Goal: Task Accomplishment & Management: Use online tool/utility

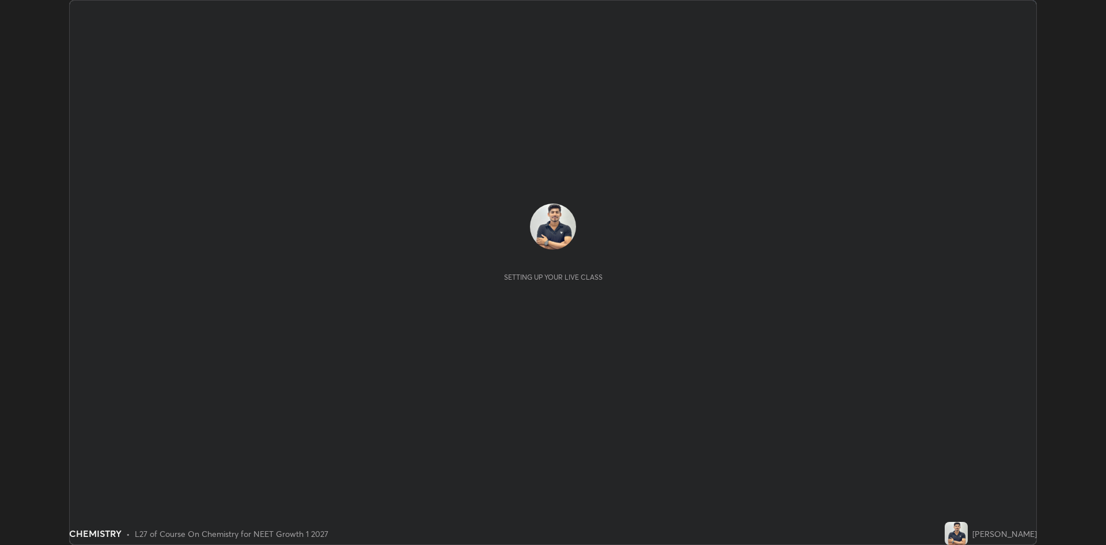
scroll to position [545, 1106]
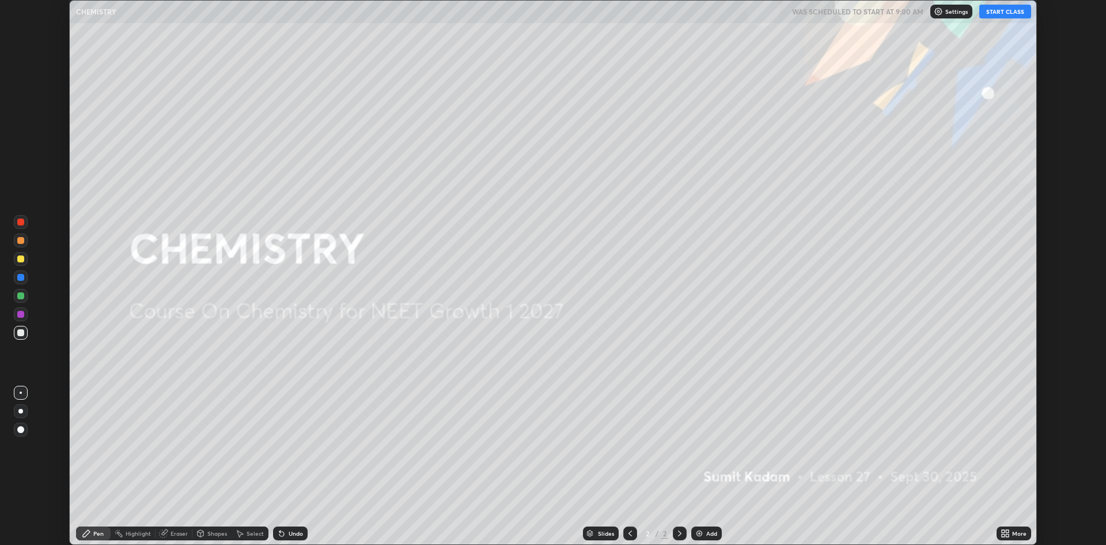
click at [1004, 535] on icon at bounding box center [1003, 535] width 3 height 3
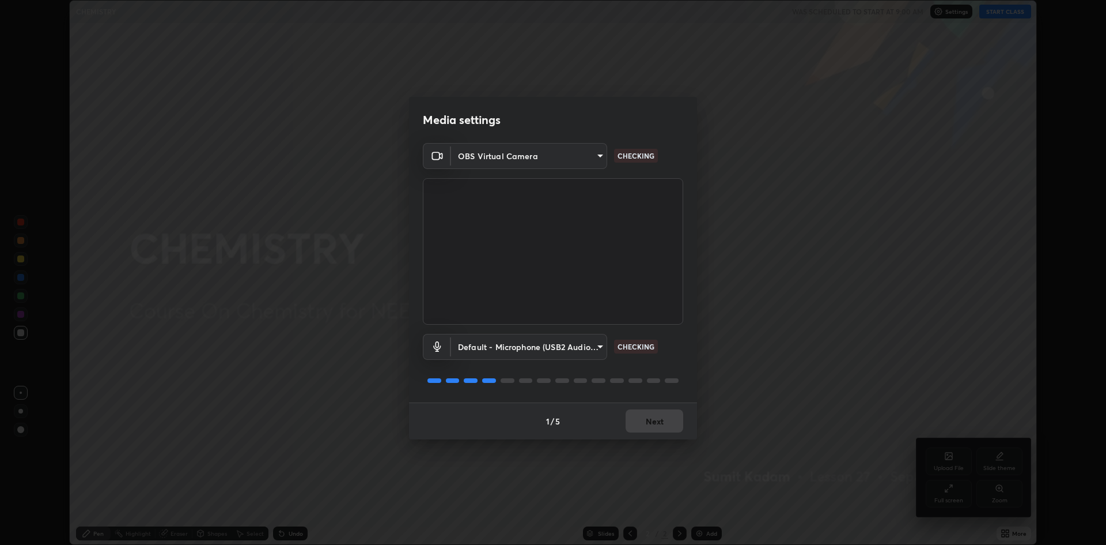
click at [953, 492] on div "Media settings OBS Virtual Camera fe59f814ae492fa6aa480b72fd70c657e71b71b6469d9…" at bounding box center [553, 272] width 1106 height 545
click at [656, 419] on button "Next" at bounding box center [655, 420] width 58 height 23
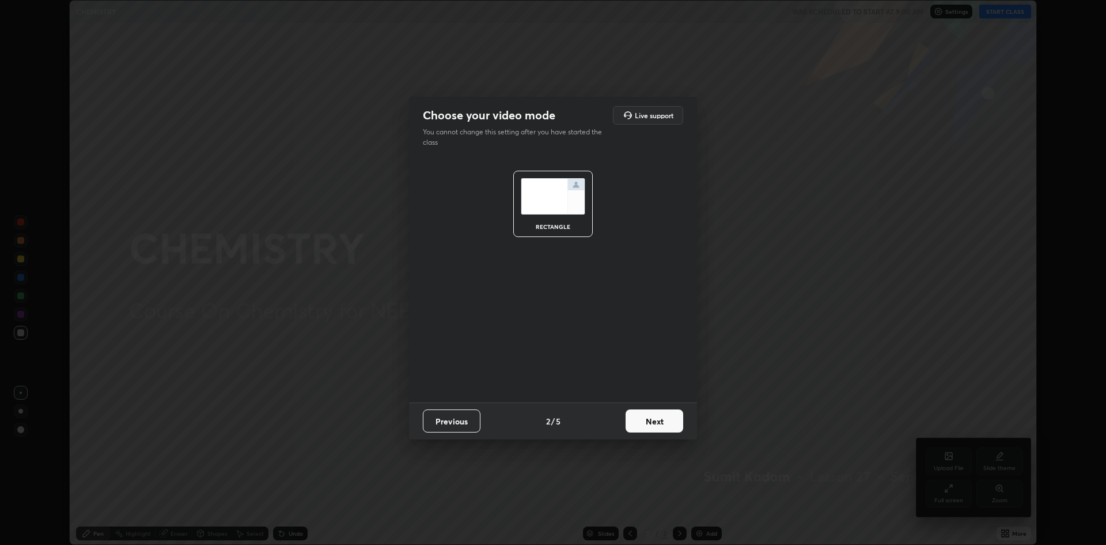
click at [656, 432] on button "Next" at bounding box center [655, 420] width 58 height 23
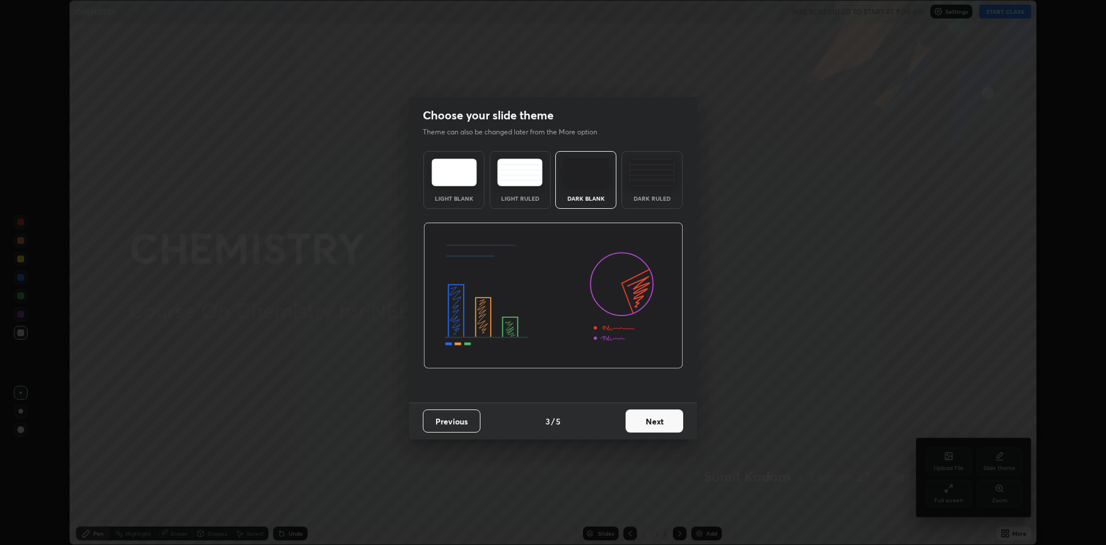
click at [653, 418] on button "Next" at bounding box center [655, 420] width 58 height 23
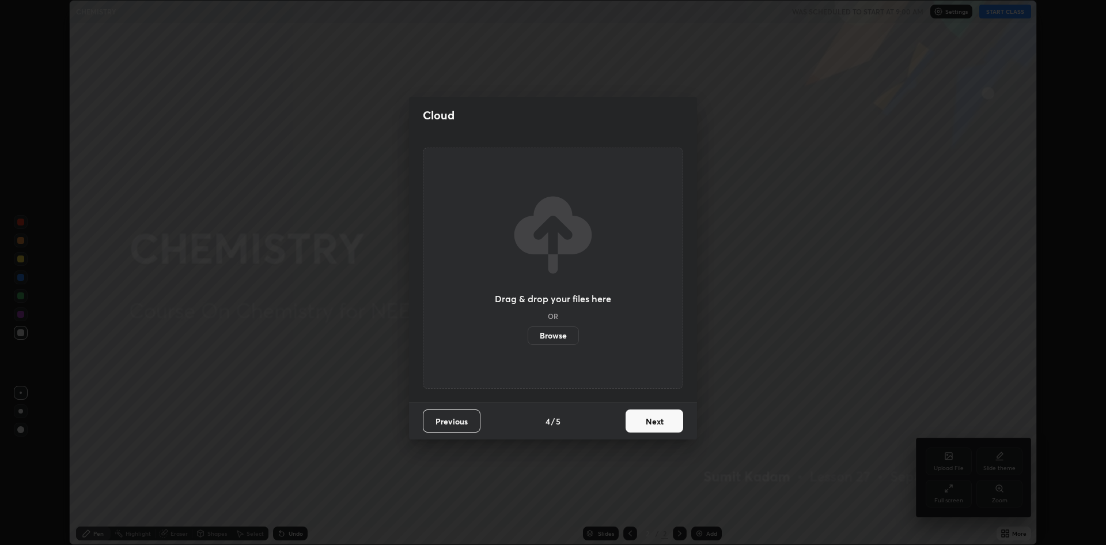
click at [650, 418] on button "Next" at bounding box center [655, 420] width 58 height 23
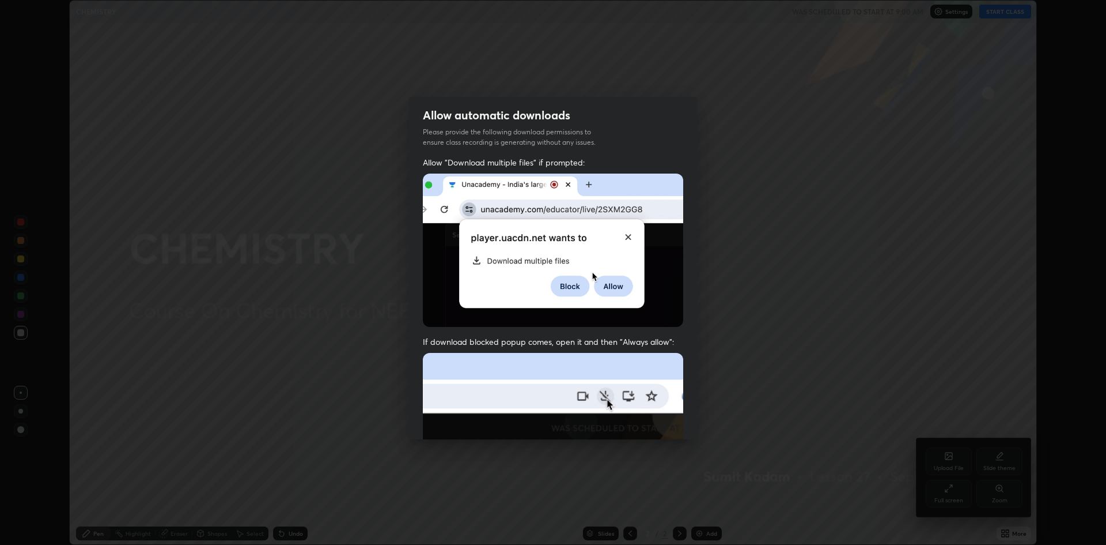
click at [648, 420] on img at bounding box center [553, 479] width 260 height 252
click at [649, 417] on img at bounding box center [553, 479] width 260 height 252
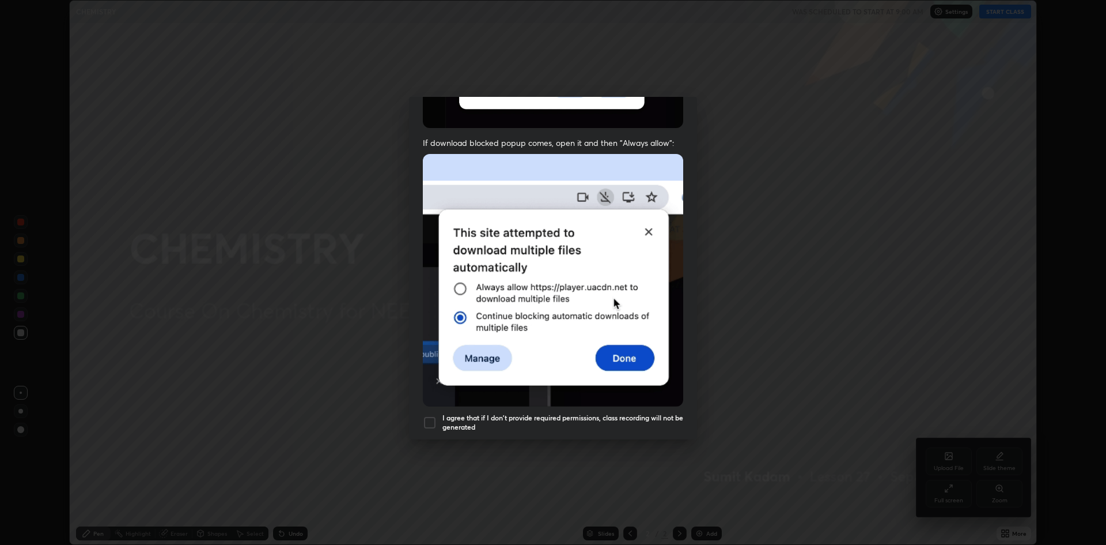
scroll to position [207, 0]
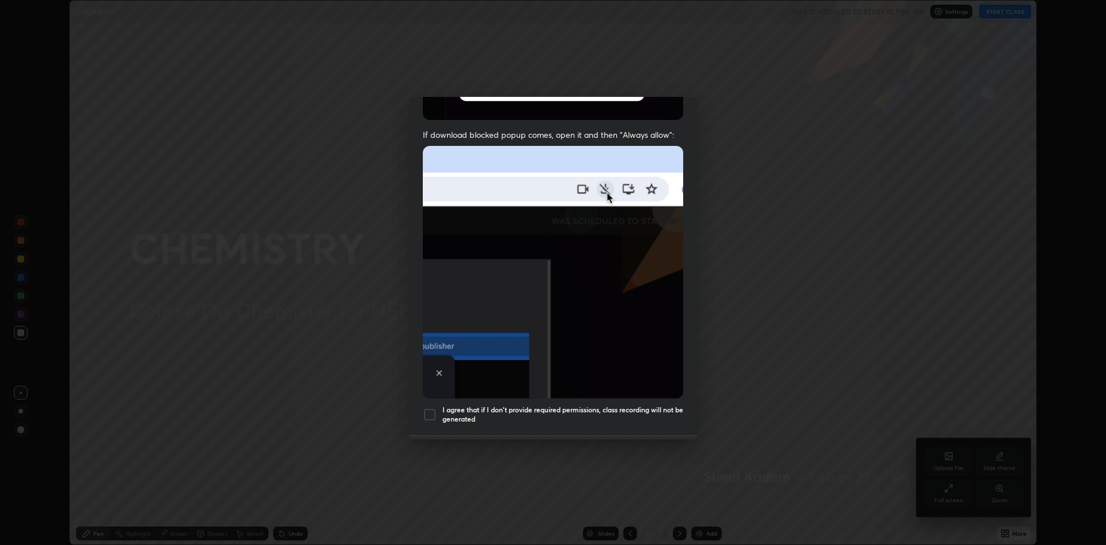
click at [428, 407] on div at bounding box center [430, 414] width 14 height 14
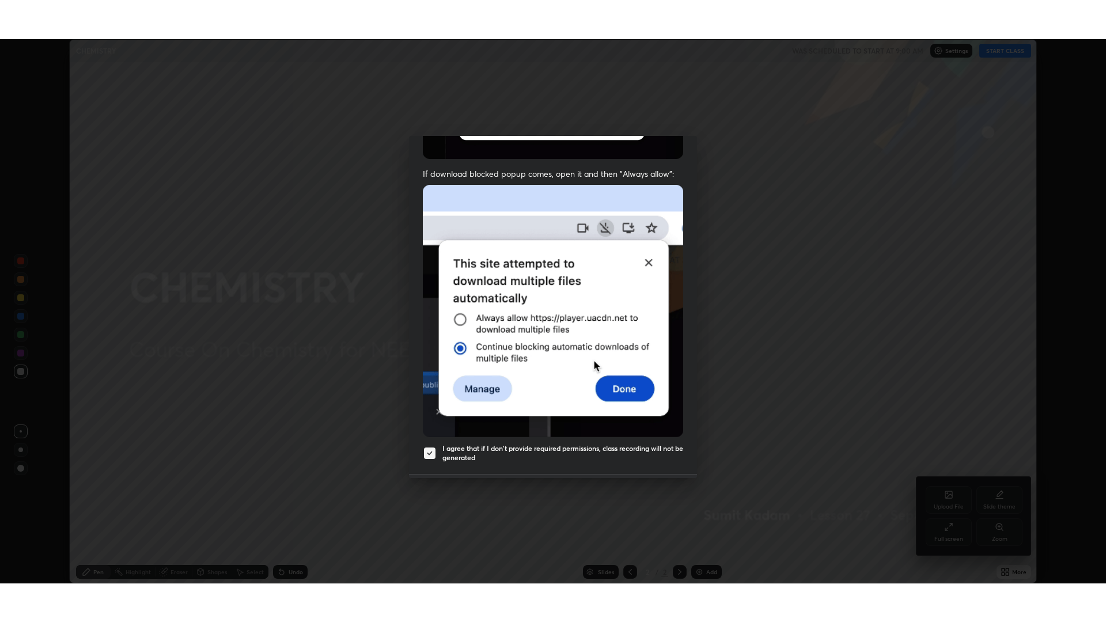
scroll to position [234, 0]
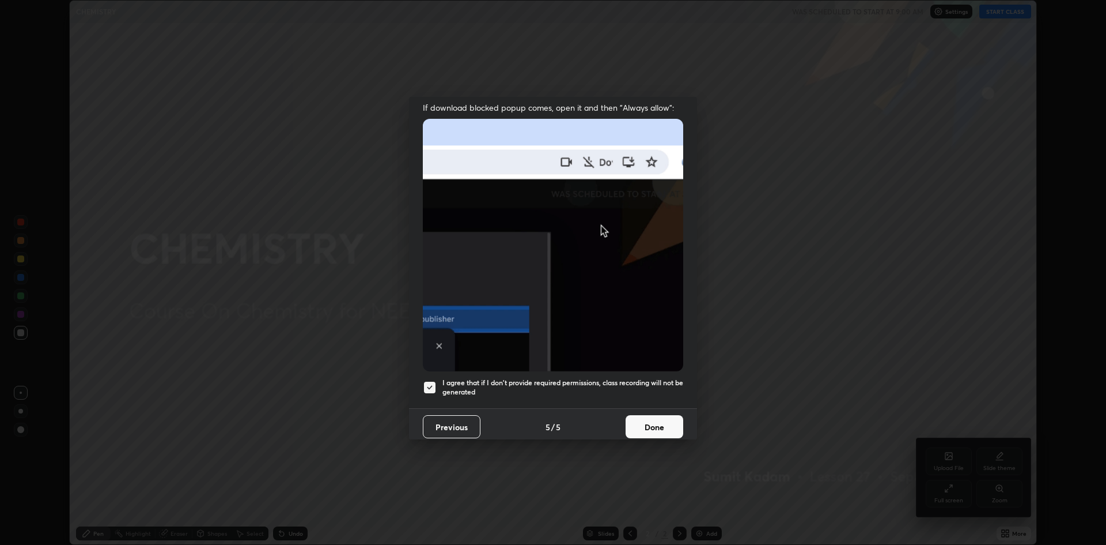
click at [649, 420] on button "Done" at bounding box center [655, 426] width 58 height 23
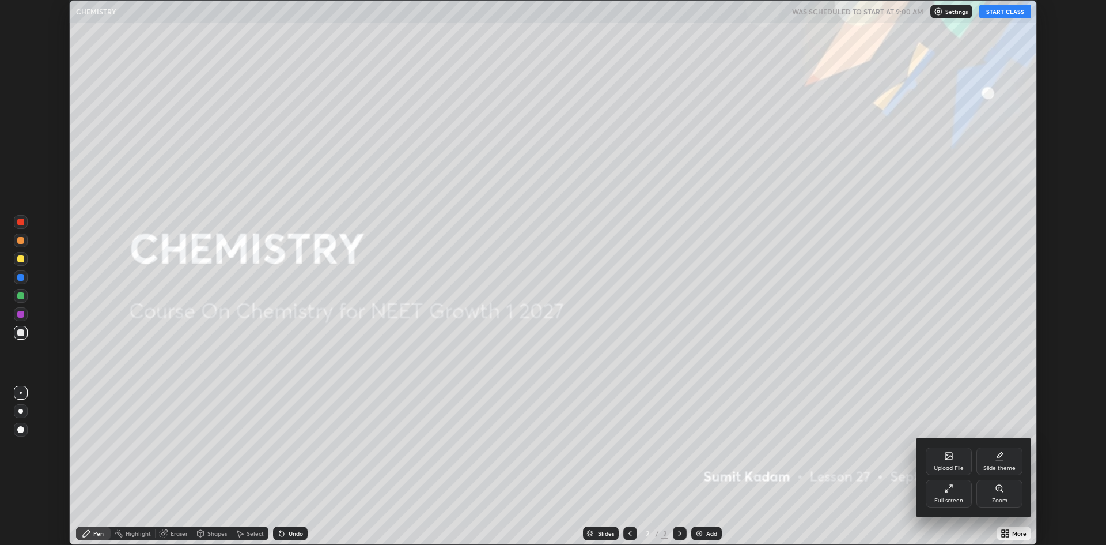
click at [705, 537] on div at bounding box center [553, 272] width 1106 height 545
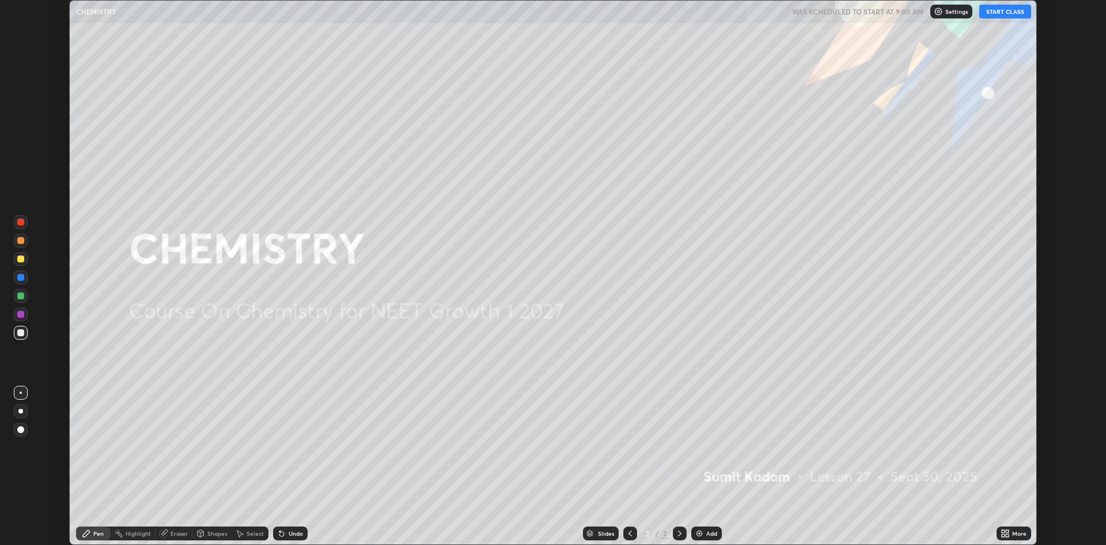
click at [1008, 13] on button "START CLASS" at bounding box center [1006, 12] width 52 height 14
click at [702, 532] on img at bounding box center [699, 532] width 9 height 9
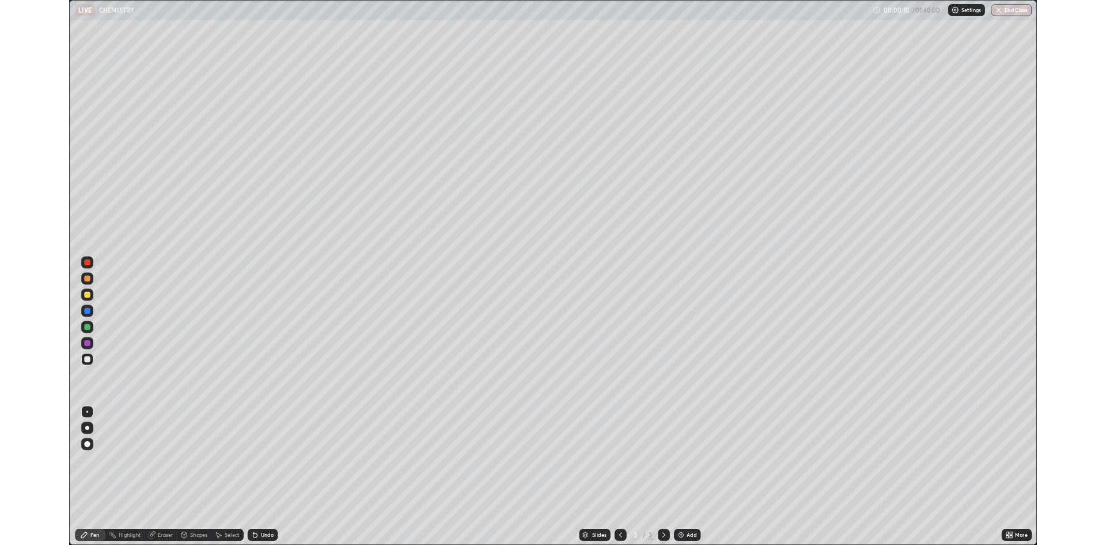
scroll to position [622, 1106]
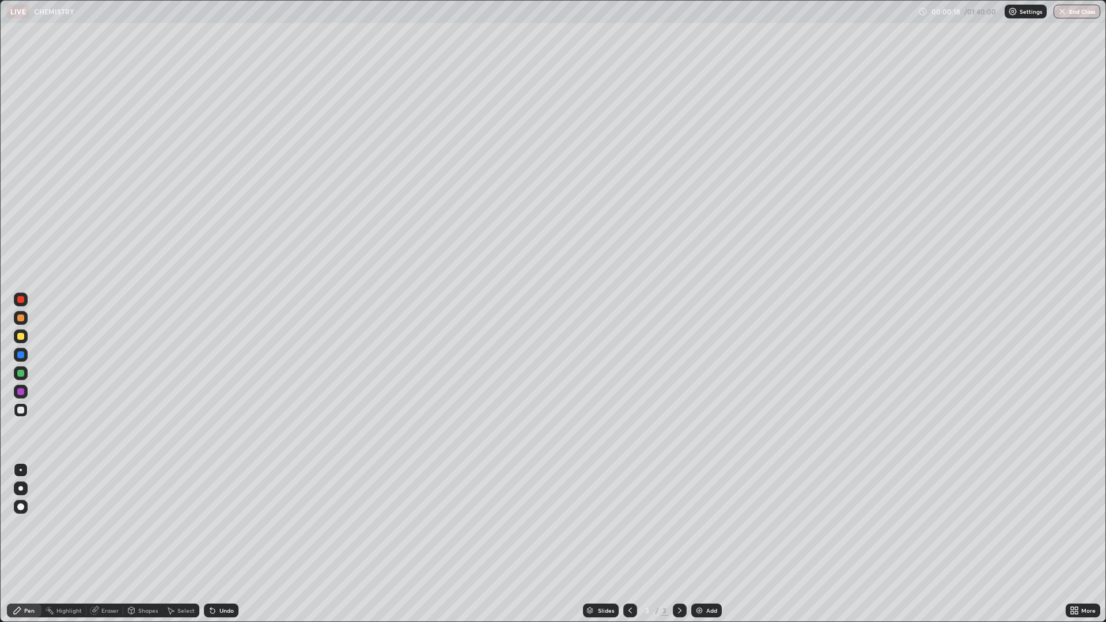
click at [21, 334] on div at bounding box center [20, 336] width 7 height 7
click at [22, 316] on div at bounding box center [20, 318] width 7 height 7
click at [19, 487] on div at bounding box center [20, 488] width 5 height 5
click at [19, 334] on div at bounding box center [20, 336] width 7 height 7
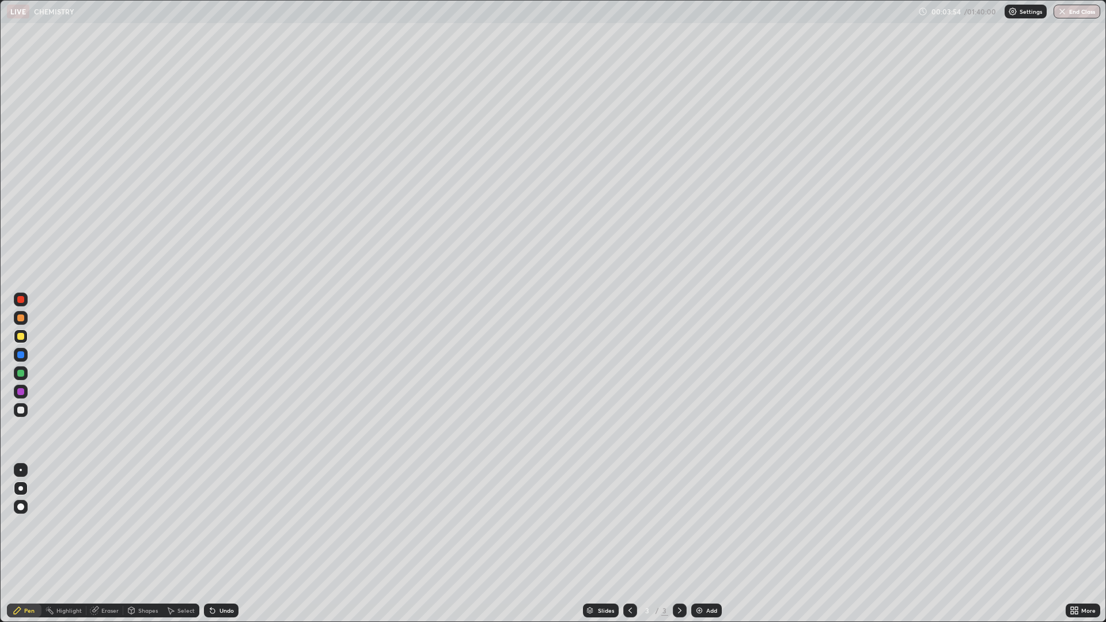
click at [17, 318] on div at bounding box center [21, 318] width 14 height 14
click at [220, 544] on div "Undo" at bounding box center [227, 611] width 14 height 6
click at [20, 341] on div at bounding box center [21, 337] width 14 height 14
click at [17, 355] on div at bounding box center [21, 355] width 14 height 14
click at [19, 335] on div at bounding box center [20, 336] width 7 height 7
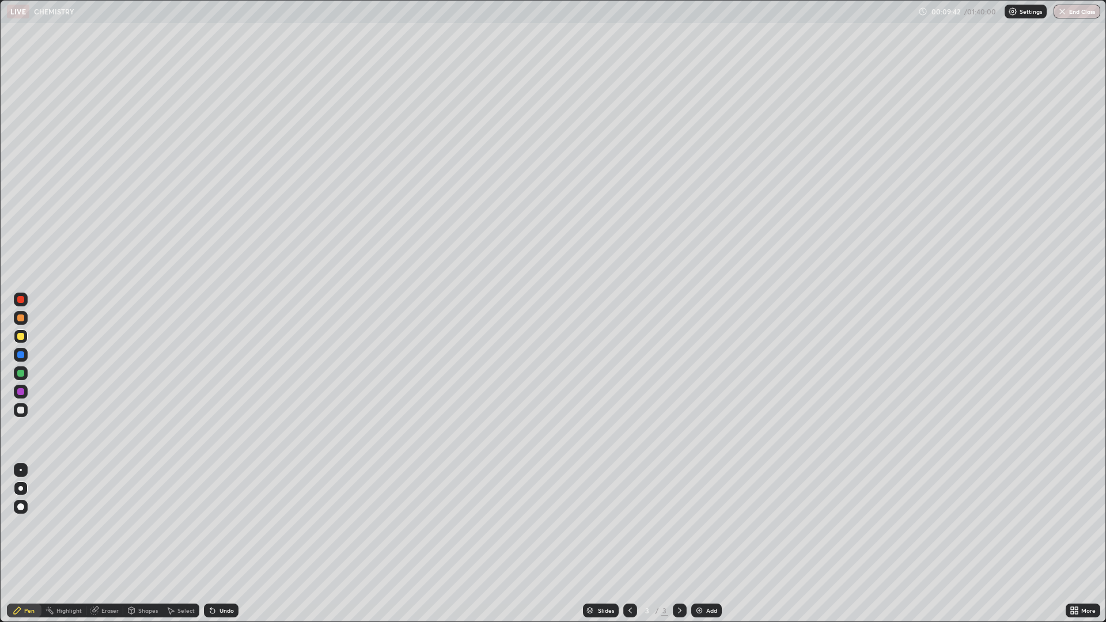
click at [21, 320] on div at bounding box center [20, 318] width 7 height 7
click at [19, 336] on div at bounding box center [20, 336] width 7 height 7
click at [706, 544] on div "Add" at bounding box center [707, 611] width 31 height 14
click at [21, 320] on div at bounding box center [20, 318] width 7 height 7
click at [18, 339] on div at bounding box center [20, 336] width 7 height 7
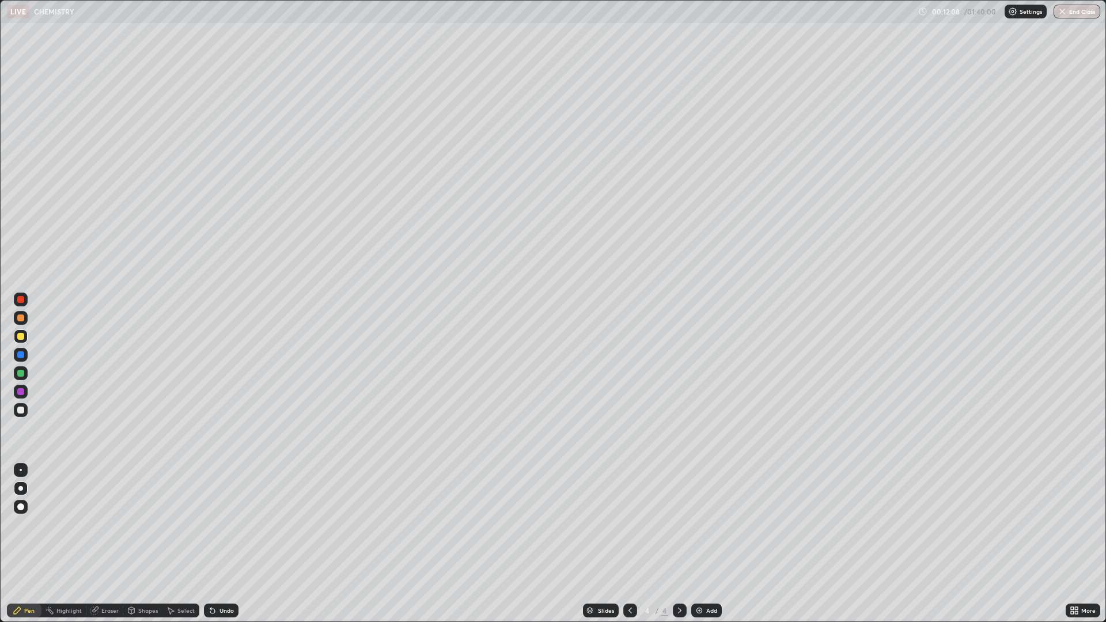
click at [218, 544] on div "Undo" at bounding box center [221, 611] width 35 height 14
click at [21, 320] on div at bounding box center [20, 318] width 7 height 7
click at [19, 337] on div at bounding box center [20, 336] width 7 height 7
click at [630, 544] on icon at bounding box center [630, 610] width 9 height 9
click at [678, 544] on icon at bounding box center [679, 610] width 9 height 9
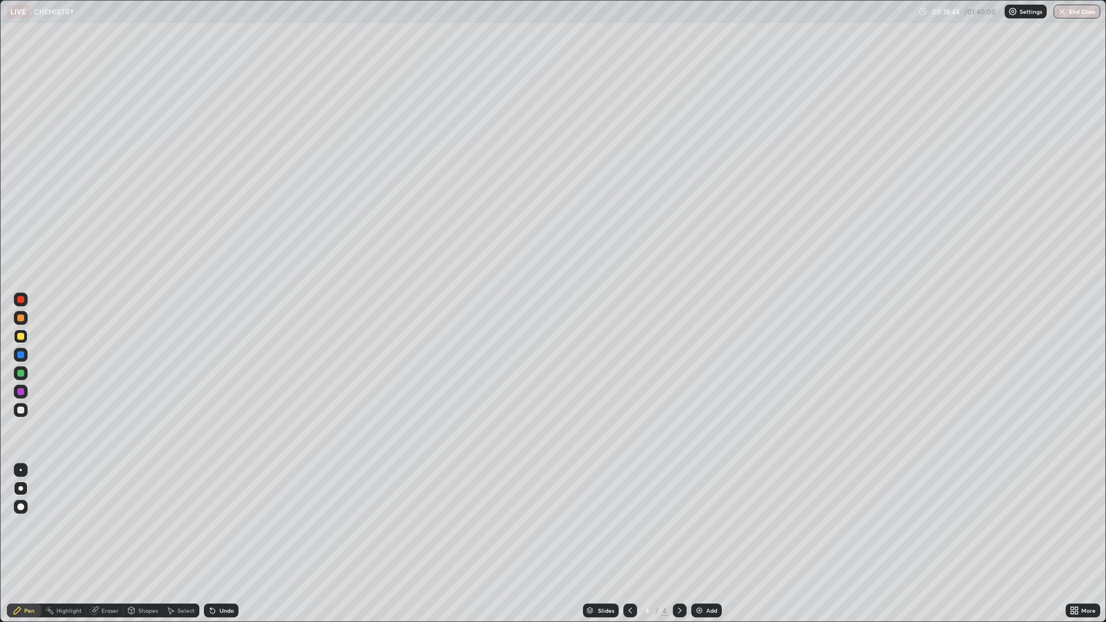
click at [713, 544] on div "Add" at bounding box center [711, 611] width 11 height 6
click at [21, 318] on div at bounding box center [20, 318] width 7 height 7
click at [21, 338] on div at bounding box center [20, 336] width 7 height 7
click at [21, 319] on div at bounding box center [20, 318] width 7 height 7
click at [226, 544] on div "Undo" at bounding box center [221, 611] width 35 height 14
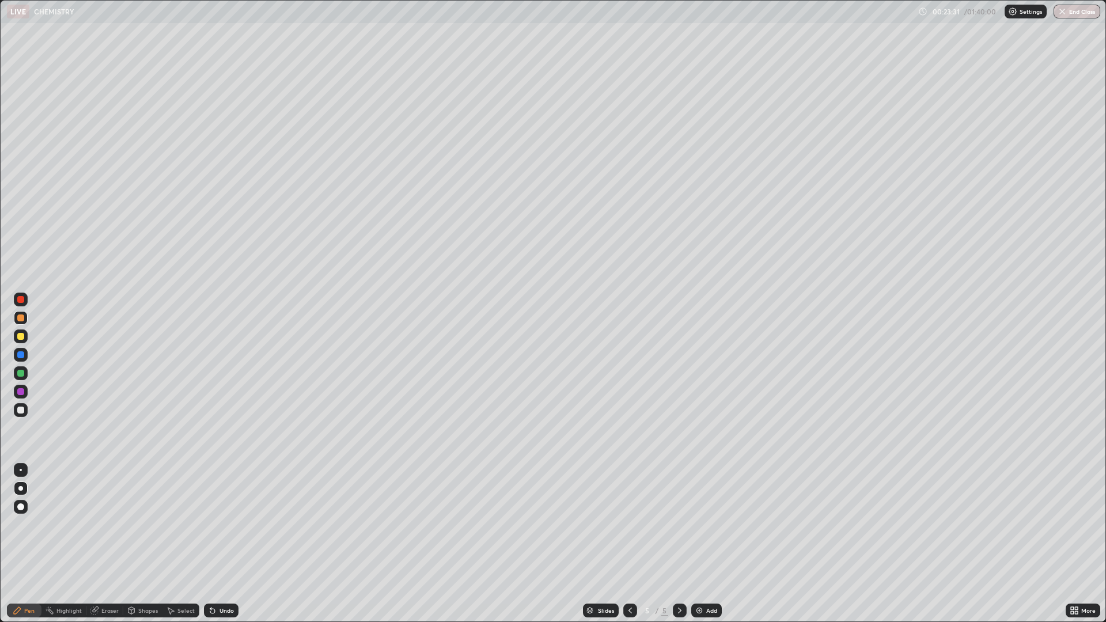
click at [226, 544] on div "Undo" at bounding box center [221, 611] width 35 height 14
click at [230, 544] on div "Undo" at bounding box center [221, 611] width 35 height 14
click at [228, 544] on div "Undo" at bounding box center [227, 611] width 14 height 6
click at [22, 302] on div at bounding box center [20, 299] width 7 height 7
click at [703, 544] on div "Add" at bounding box center [707, 611] width 31 height 14
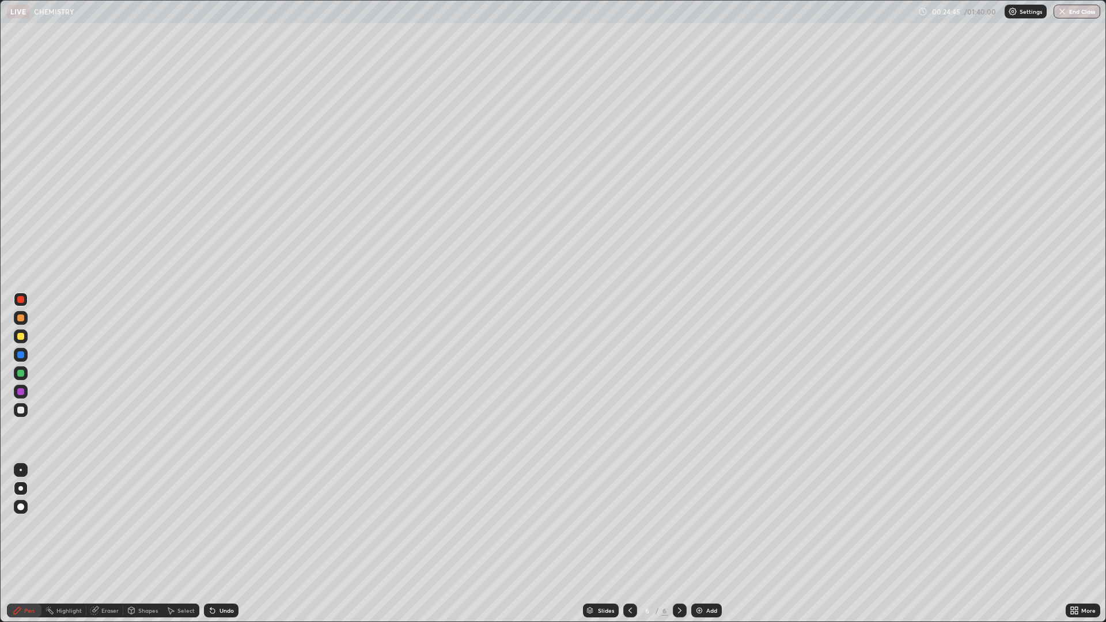
click at [18, 320] on div at bounding box center [20, 318] width 7 height 7
click at [22, 337] on div at bounding box center [20, 336] width 7 height 7
click at [21, 319] on div at bounding box center [20, 318] width 7 height 7
click at [20, 355] on div at bounding box center [20, 355] width 7 height 7
click at [699, 544] on div "Add" at bounding box center [707, 611] width 31 height 14
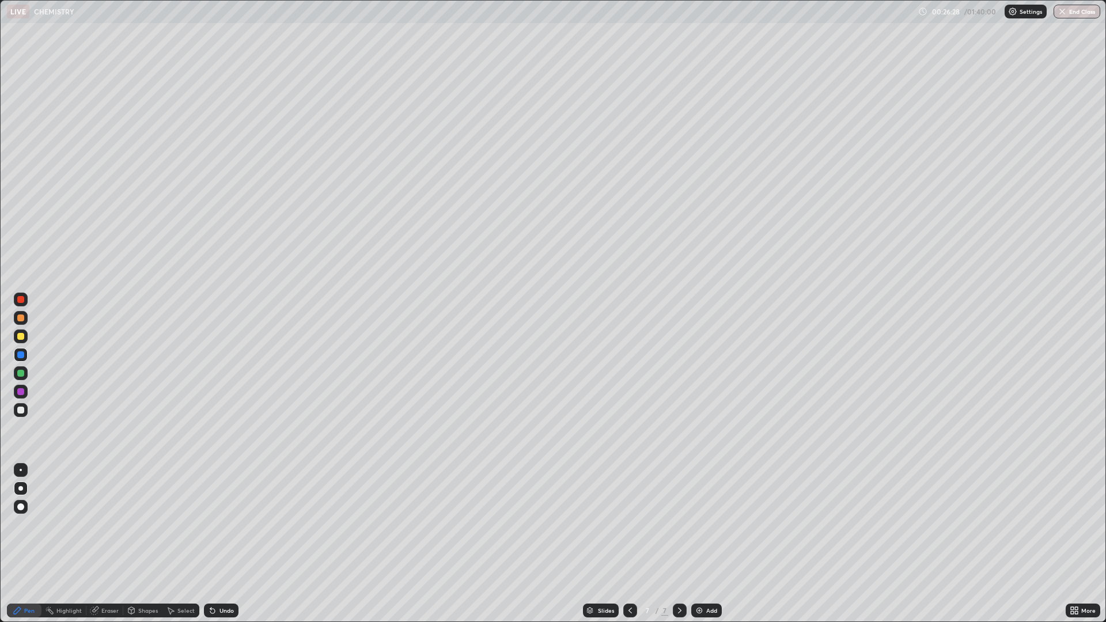
click at [18, 339] on div at bounding box center [20, 336] width 7 height 7
click at [20, 319] on div at bounding box center [20, 318] width 7 height 7
click at [19, 357] on div at bounding box center [20, 355] width 7 height 7
click at [217, 544] on div "Undo" at bounding box center [221, 611] width 35 height 14
click at [220, 544] on div "Undo" at bounding box center [227, 611] width 14 height 6
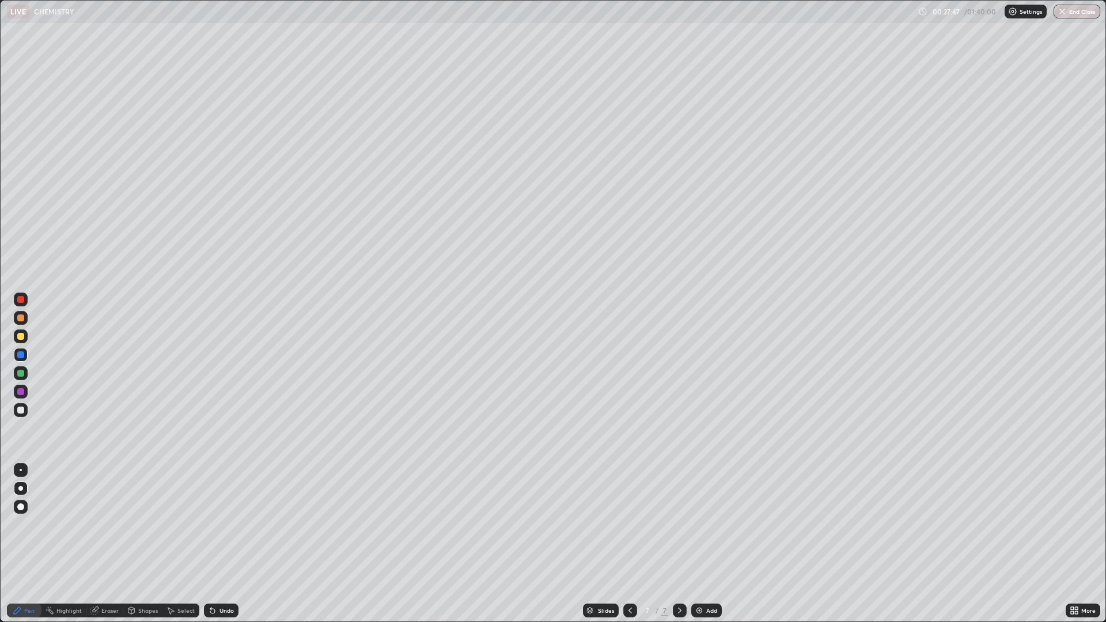
click at [629, 544] on icon at bounding box center [630, 610] width 9 height 9
click at [631, 544] on icon at bounding box center [630, 610] width 9 height 9
click at [681, 544] on icon at bounding box center [679, 610] width 9 height 9
click at [678, 544] on icon at bounding box center [679, 610] width 9 height 9
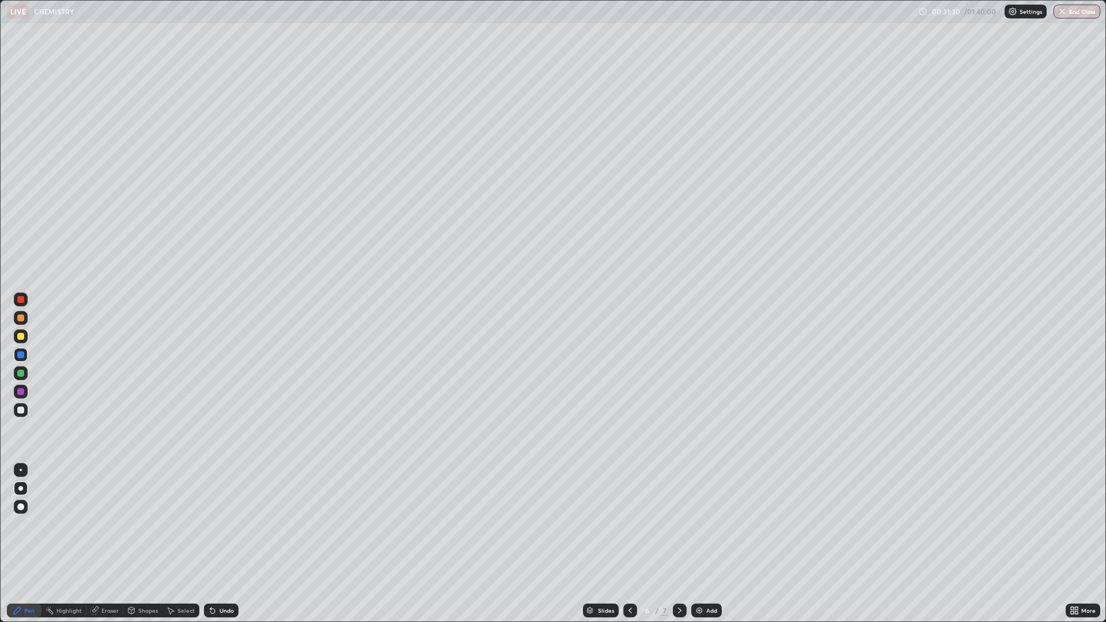
click at [681, 544] on icon at bounding box center [679, 610] width 9 height 9
click at [704, 544] on div "Add" at bounding box center [707, 611] width 31 height 14
click at [708, 544] on div "Add" at bounding box center [711, 611] width 11 height 6
click at [21, 319] on div at bounding box center [20, 318] width 7 height 7
click at [18, 355] on div at bounding box center [20, 355] width 7 height 7
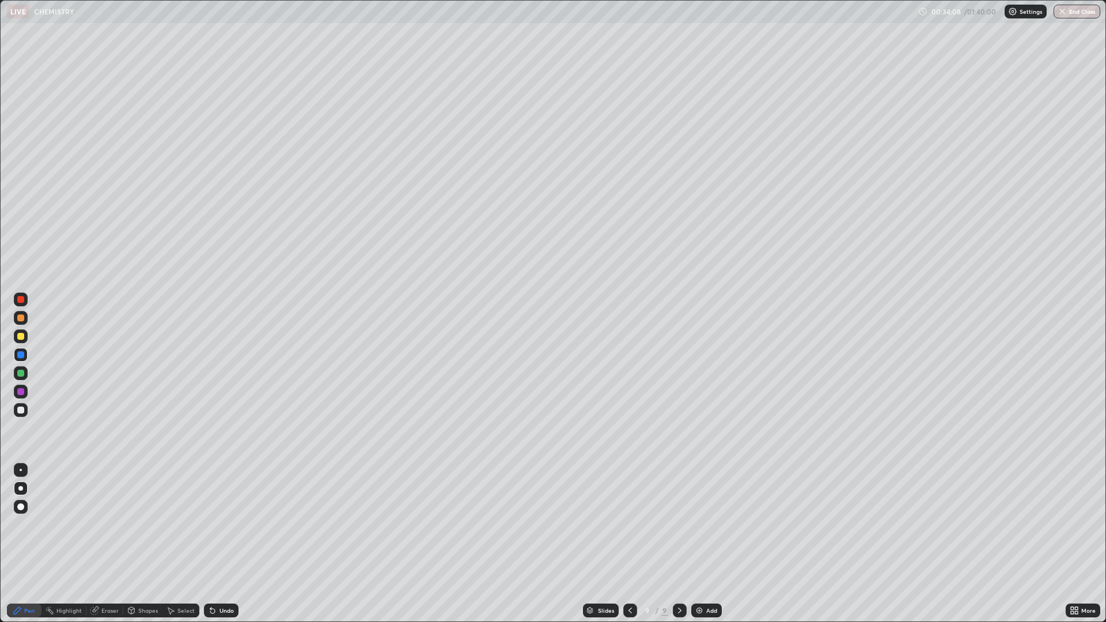
click at [18, 334] on div at bounding box center [20, 336] width 7 height 7
click at [21, 316] on div at bounding box center [20, 318] width 7 height 7
click at [216, 544] on icon at bounding box center [212, 610] width 9 height 9
click at [220, 544] on div "Undo" at bounding box center [227, 611] width 14 height 6
click at [21, 302] on div at bounding box center [20, 299] width 7 height 7
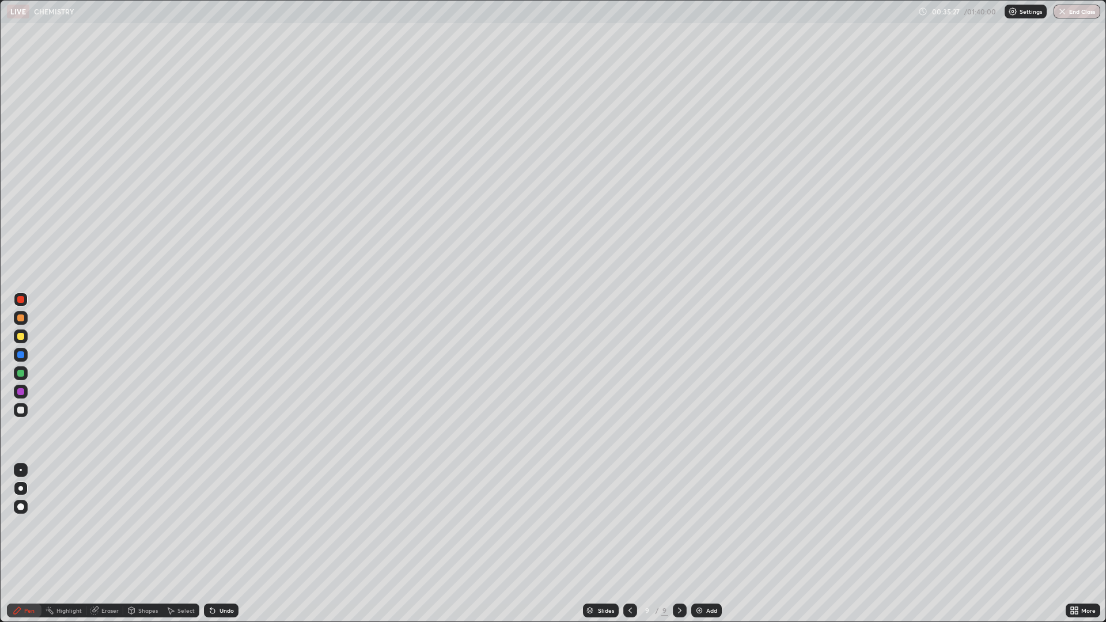
click at [21, 356] on div at bounding box center [20, 355] width 7 height 7
click at [21, 409] on div at bounding box center [20, 410] width 7 height 7
click at [104, 544] on div "Eraser" at bounding box center [104, 611] width 37 height 14
click at [22, 544] on icon at bounding box center [20, 572] width 9 height 10
click at [26, 544] on div "Pen" at bounding box center [29, 611] width 10 height 6
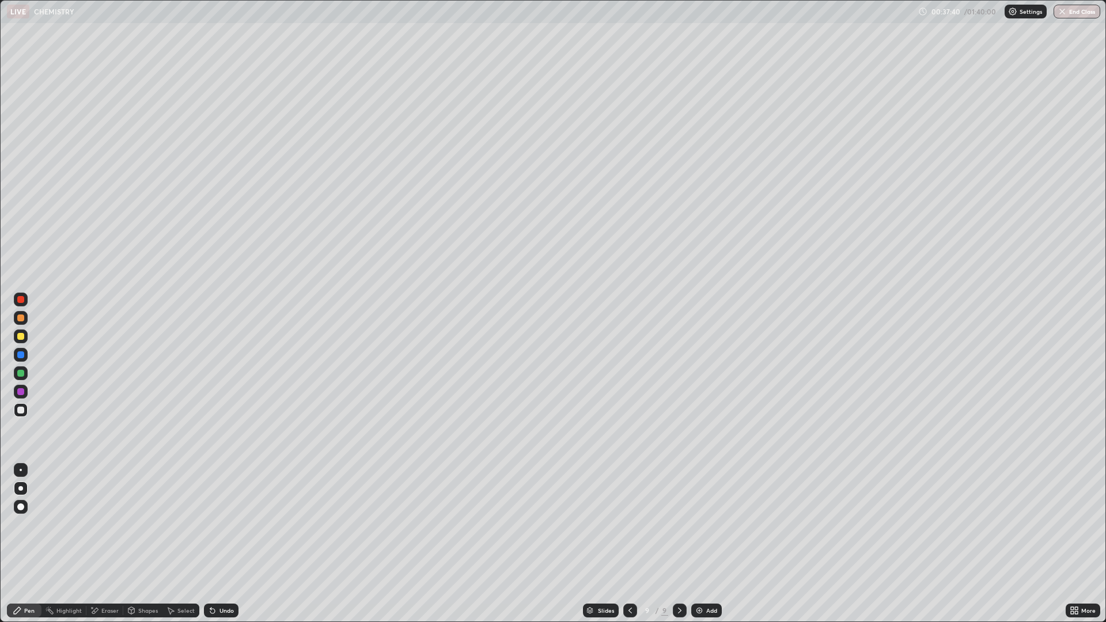
click at [221, 544] on div "Undo" at bounding box center [227, 611] width 14 height 6
click at [21, 336] on div at bounding box center [20, 336] width 7 height 7
click at [705, 544] on div "Add" at bounding box center [707, 611] width 31 height 14
click at [625, 544] on div at bounding box center [630, 611] width 14 height 14
click at [679, 544] on icon at bounding box center [679, 610] width 9 height 9
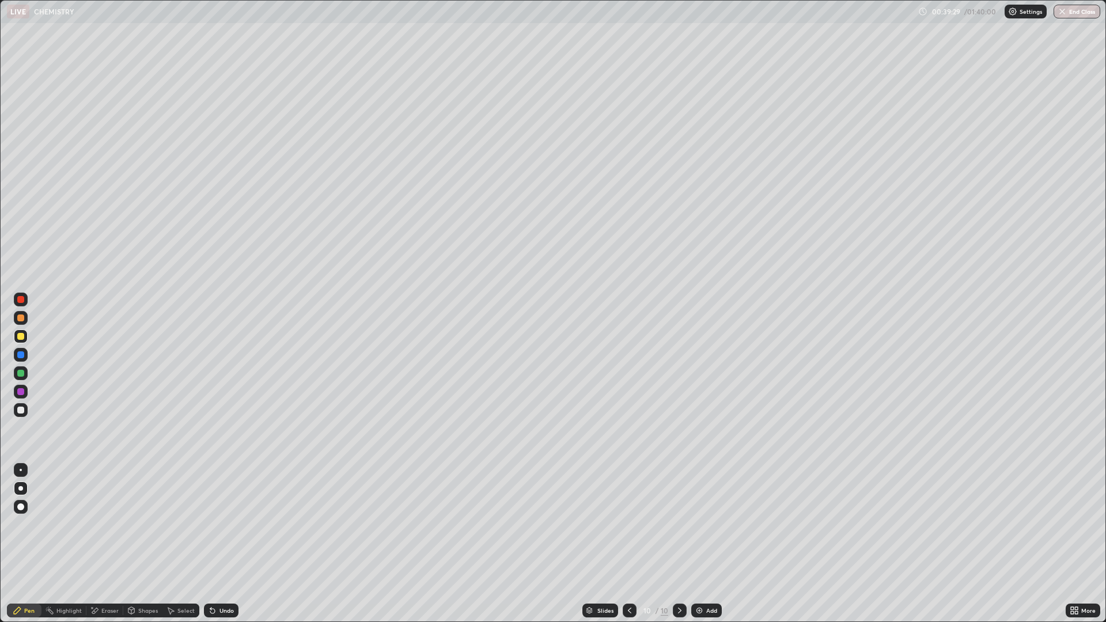
click at [18, 320] on div at bounding box center [20, 318] width 7 height 7
click at [21, 357] on div at bounding box center [20, 355] width 7 height 7
click at [18, 318] on div at bounding box center [20, 318] width 7 height 7
click at [21, 409] on div at bounding box center [20, 410] width 7 height 7
click at [624, 544] on div at bounding box center [630, 611] width 14 height 14
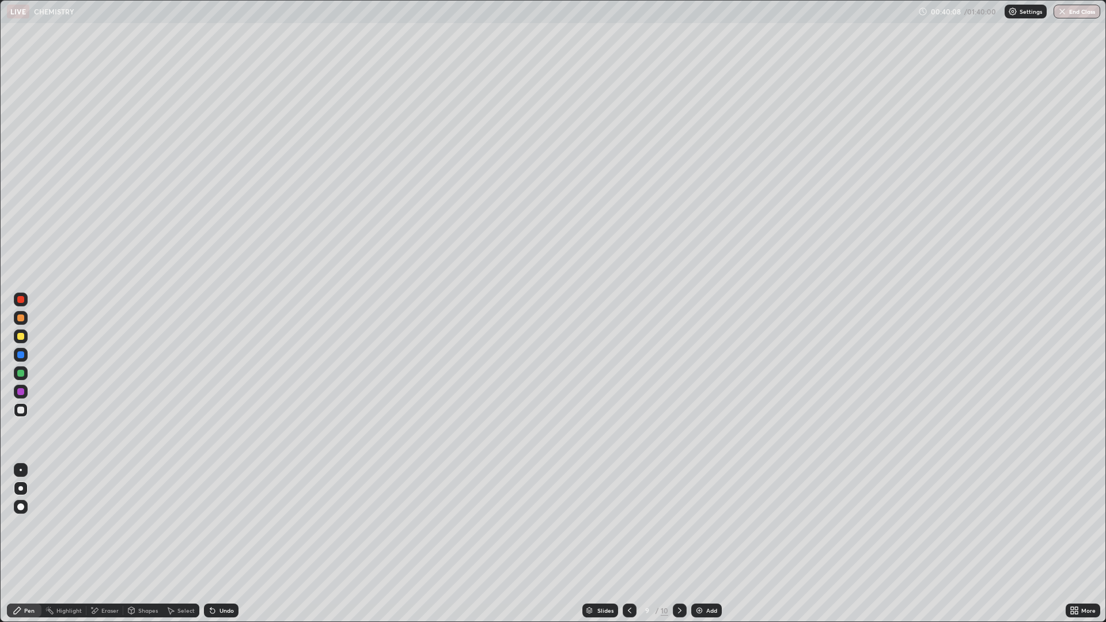
click at [673, 544] on div at bounding box center [680, 611] width 14 height 14
click at [632, 544] on div at bounding box center [630, 611] width 14 height 14
click at [675, 544] on icon at bounding box center [679, 610] width 9 height 9
click at [21, 376] on div at bounding box center [20, 373] width 7 height 7
click at [21, 297] on div at bounding box center [20, 299] width 7 height 7
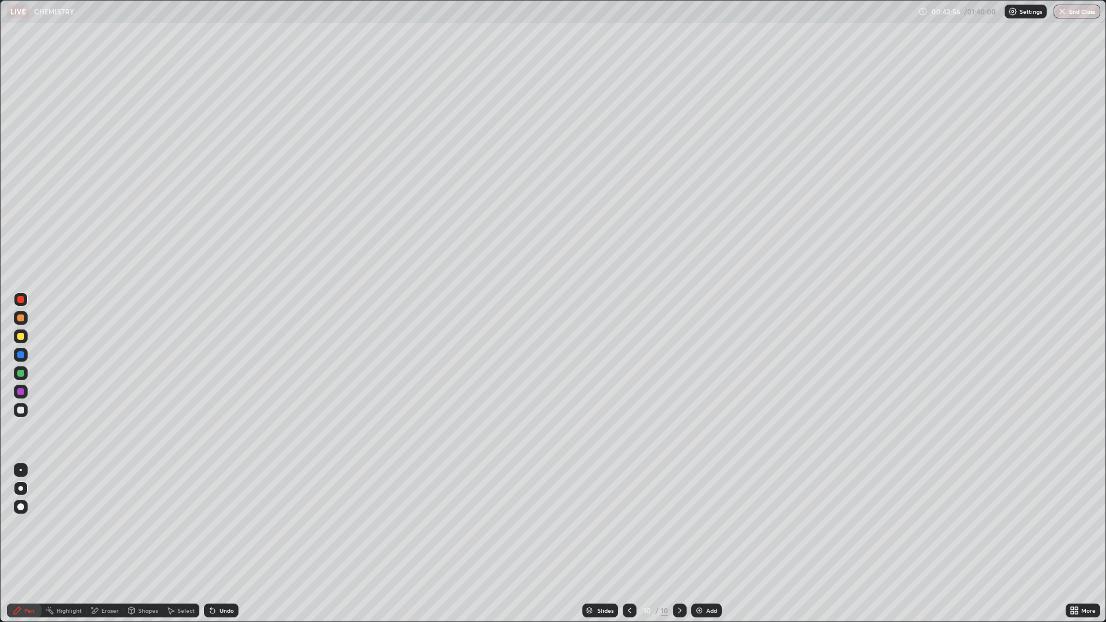
click at [17, 415] on div at bounding box center [21, 410] width 14 height 14
click at [222, 544] on div "Undo" at bounding box center [227, 611] width 14 height 6
click at [225, 544] on div "Undo" at bounding box center [221, 611] width 35 height 14
click at [22, 301] on div at bounding box center [20, 299] width 7 height 7
click at [211, 544] on icon at bounding box center [212, 611] width 5 height 5
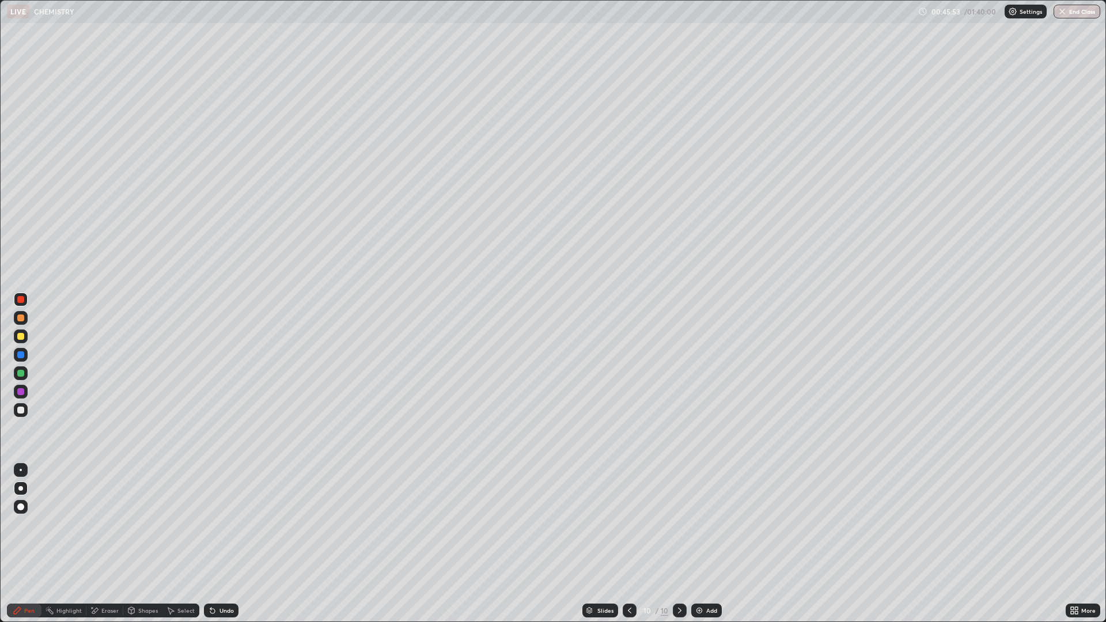
click at [701, 544] on img at bounding box center [699, 610] width 9 height 9
click at [221, 544] on div "Undo" at bounding box center [227, 611] width 14 height 6
click at [629, 544] on icon at bounding box center [630, 610] width 9 height 9
click at [685, 544] on div at bounding box center [680, 611] width 14 height 14
click at [20, 413] on div at bounding box center [20, 410] width 7 height 7
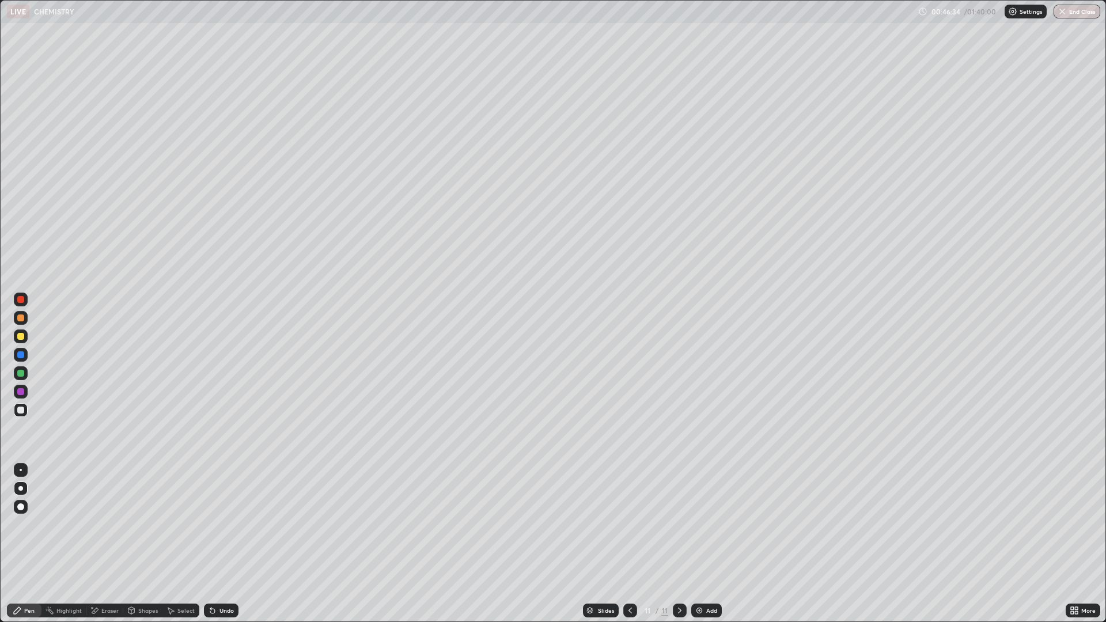
click at [633, 544] on div at bounding box center [631, 611] width 14 height 14
click at [629, 544] on icon at bounding box center [630, 610] width 9 height 9
click at [679, 544] on icon at bounding box center [679, 610] width 9 height 9
click at [21, 301] on div at bounding box center [20, 299] width 7 height 7
click at [19, 413] on div at bounding box center [20, 410] width 7 height 7
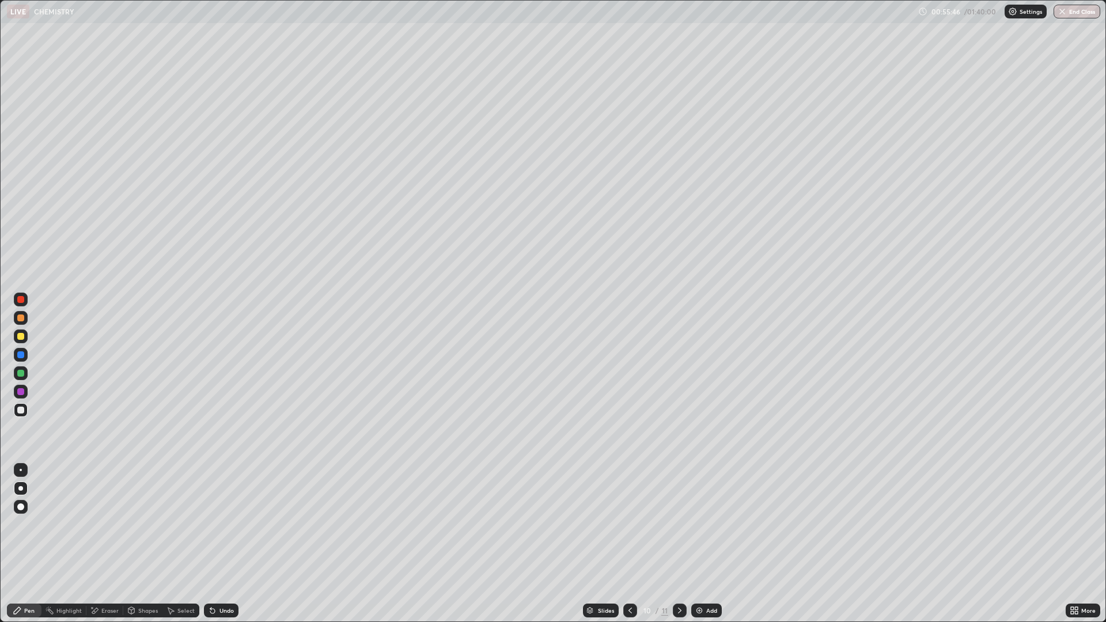
click at [679, 544] on icon at bounding box center [679, 610] width 9 height 9
click at [709, 544] on div "Add" at bounding box center [711, 611] width 11 height 6
click at [20, 357] on div at bounding box center [20, 355] width 7 height 7
click at [18, 412] on div at bounding box center [20, 410] width 7 height 7
click at [20, 358] on div at bounding box center [20, 355] width 7 height 7
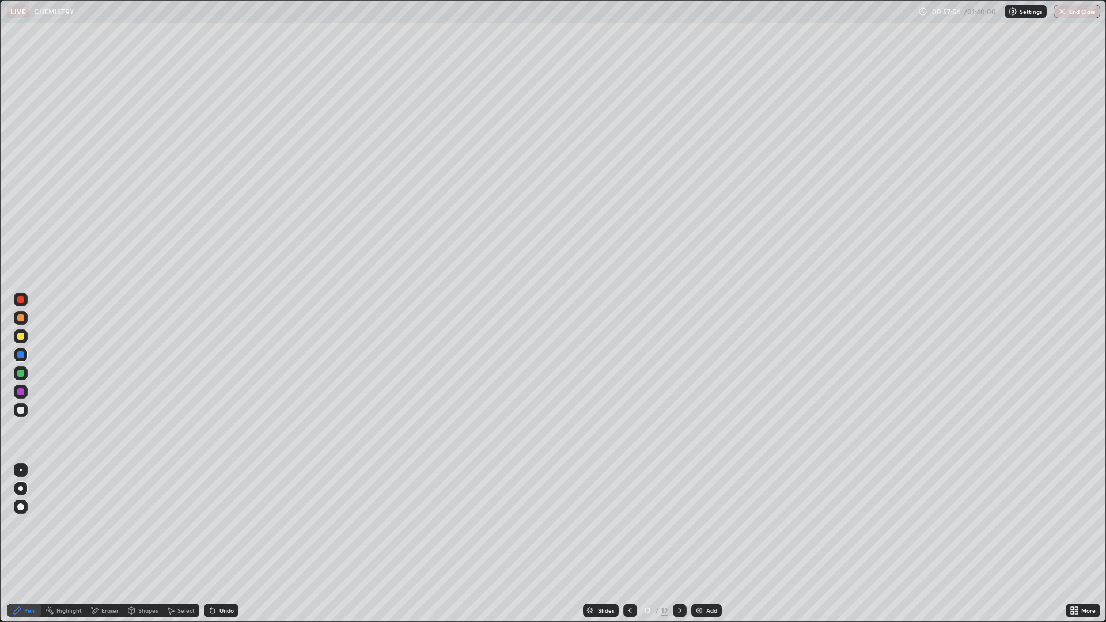
click at [18, 354] on div at bounding box center [20, 355] width 7 height 7
click at [20, 338] on div at bounding box center [20, 336] width 7 height 7
click at [16, 319] on div at bounding box center [21, 318] width 14 height 14
click at [21, 413] on div at bounding box center [20, 410] width 7 height 7
click at [220, 544] on div "Undo" at bounding box center [227, 611] width 14 height 6
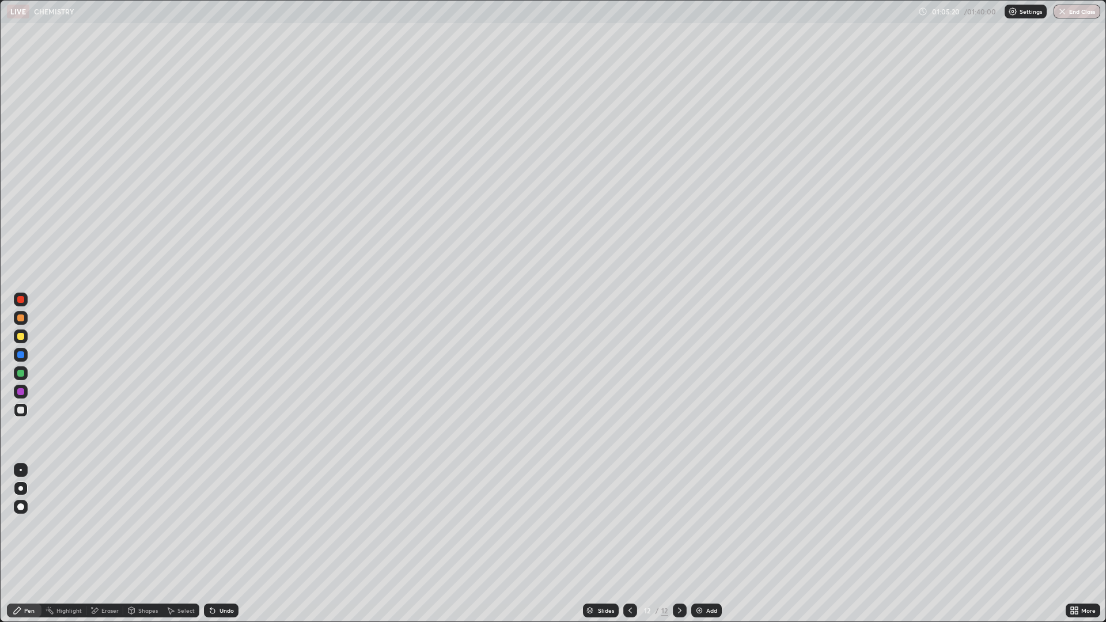
click at [25, 334] on div at bounding box center [21, 337] width 14 height 14
click at [695, 544] on img at bounding box center [699, 610] width 9 height 9
click at [229, 544] on div "Undo" at bounding box center [227, 611] width 14 height 6
click at [23, 354] on div at bounding box center [20, 355] width 7 height 7
click at [22, 338] on div at bounding box center [20, 336] width 7 height 7
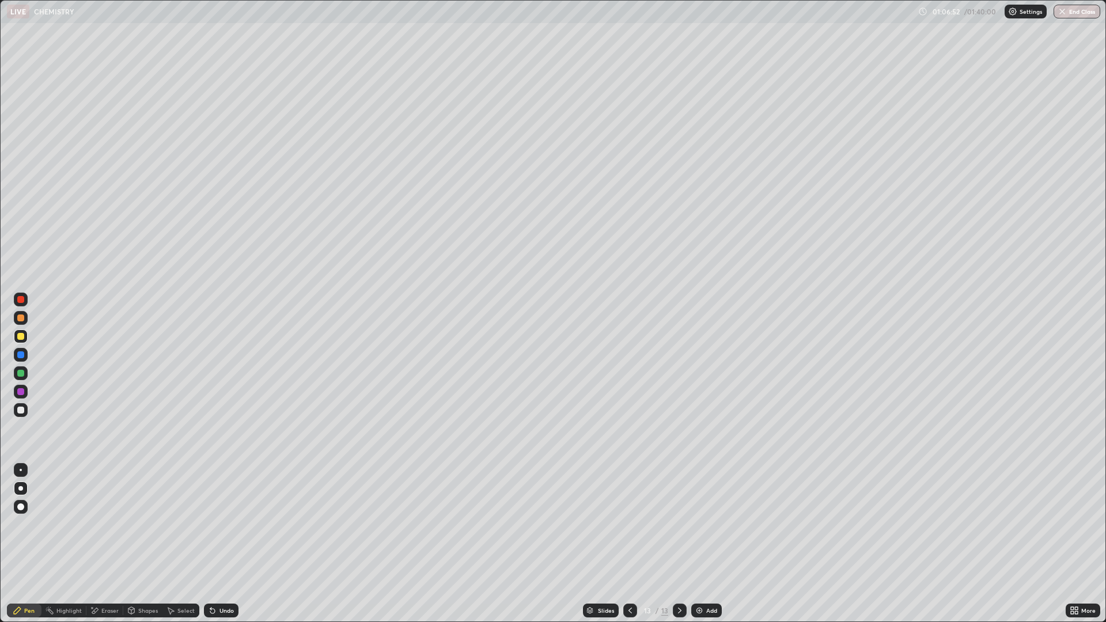
click at [22, 302] on div at bounding box center [20, 299] width 7 height 7
click at [18, 336] on div at bounding box center [20, 336] width 7 height 7
click at [20, 354] on div at bounding box center [20, 355] width 7 height 7
click at [20, 393] on div at bounding box center [20, 391] width 7 height 7
click at [15, 338] on div at bounding box center [21, 337] width 14 height 14
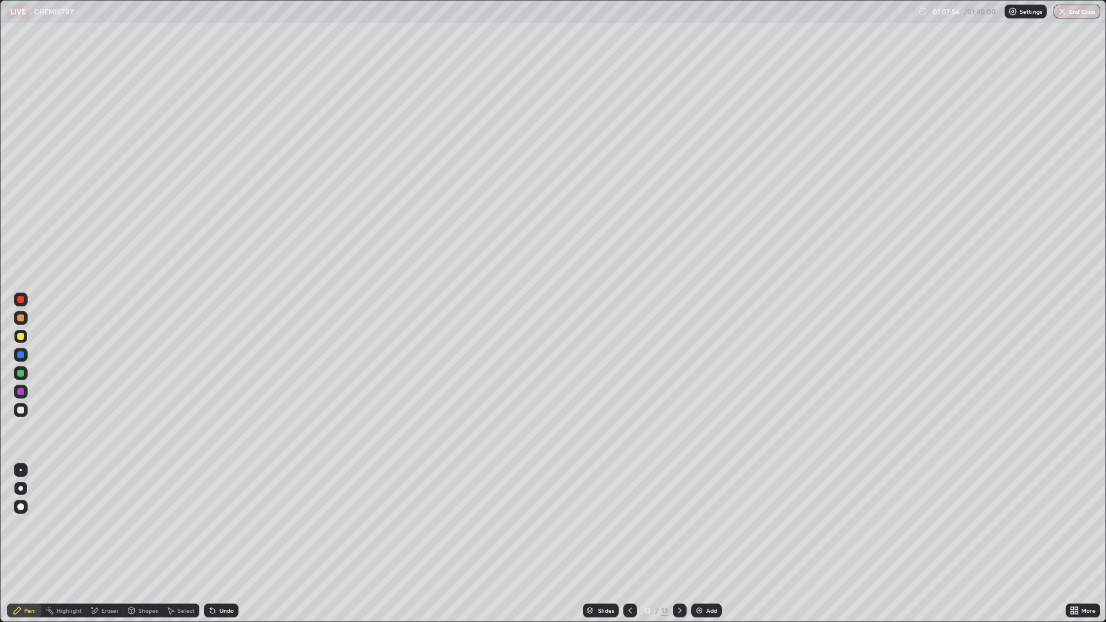
click at [16, 318] on div at bounding box center [21, 318] width 14 height 14
click at [20, 336] on div at bounding box center [20, 336] width 7 height 7
click at [21, 300] on div at bounding box center [20, 299] width 7 height 7
click at [223, 544] on div "Undo" at bounding box center [227, 611] width 14 height 6
click at [21, 413] on div at bounding box center [20, 410] width 7 height 7
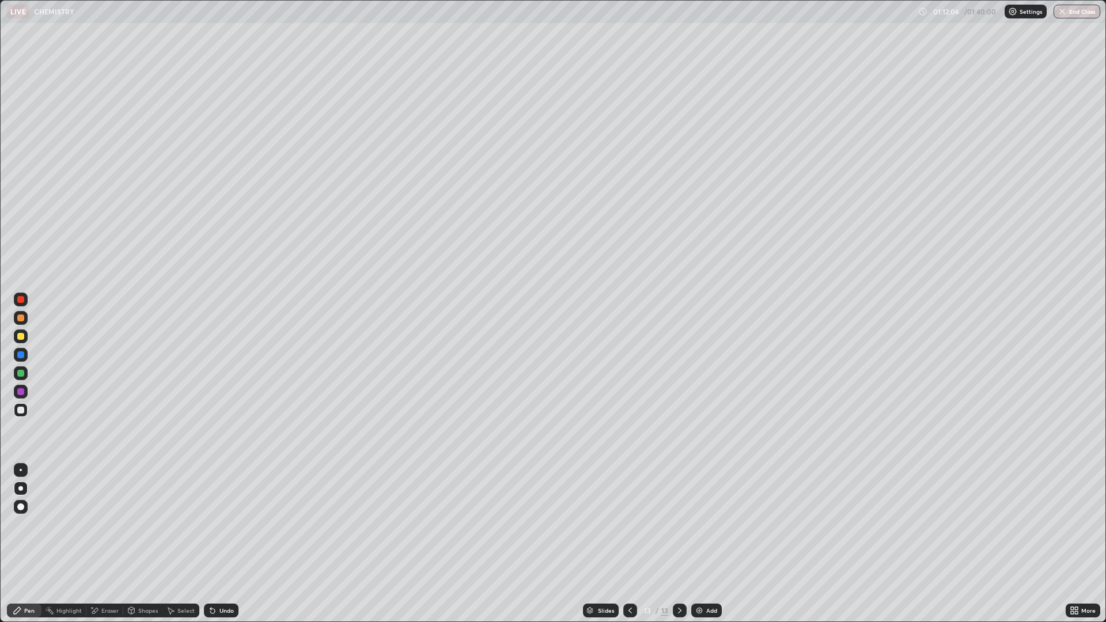
click at [223, 544] on div "Undo" at bounding box center [227, 611] width 14 height 6
click at [222, 544] on div "Undo" at bounding box center [227, 611] width 14 height 6
click at [629, 544] on icon at bounding box center [630, 610] width 9 height 9
click at [685, 544] on div at bounding box center [680, 611] width 14 height 14
click at [219, 544] on div "Undo" at bounding box center [221, 611] width 35 height 14
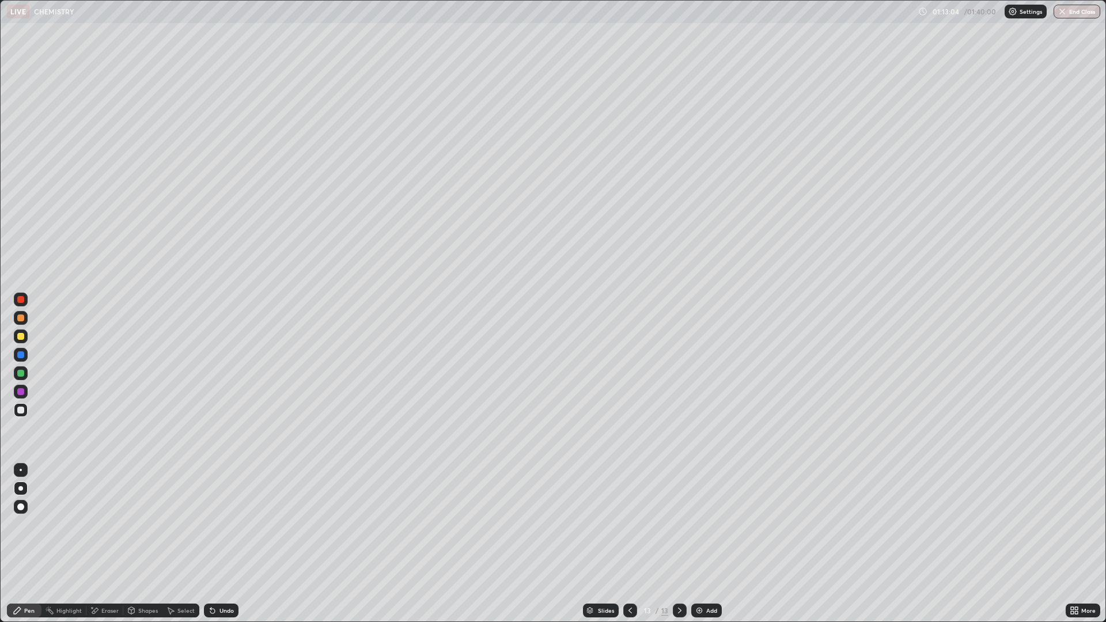
click at [218, 544] on div "Undo" at bounding box center [221, 611] width 35 height 14
click at [17, 356] on div at bounding box center [20, 355] width 7 height 7
click at [20, 409] on div at bounding box center [20, 410] width 7 height 7
click at [633, 544] on div at bounding box center [631, 611] width 14 height 14
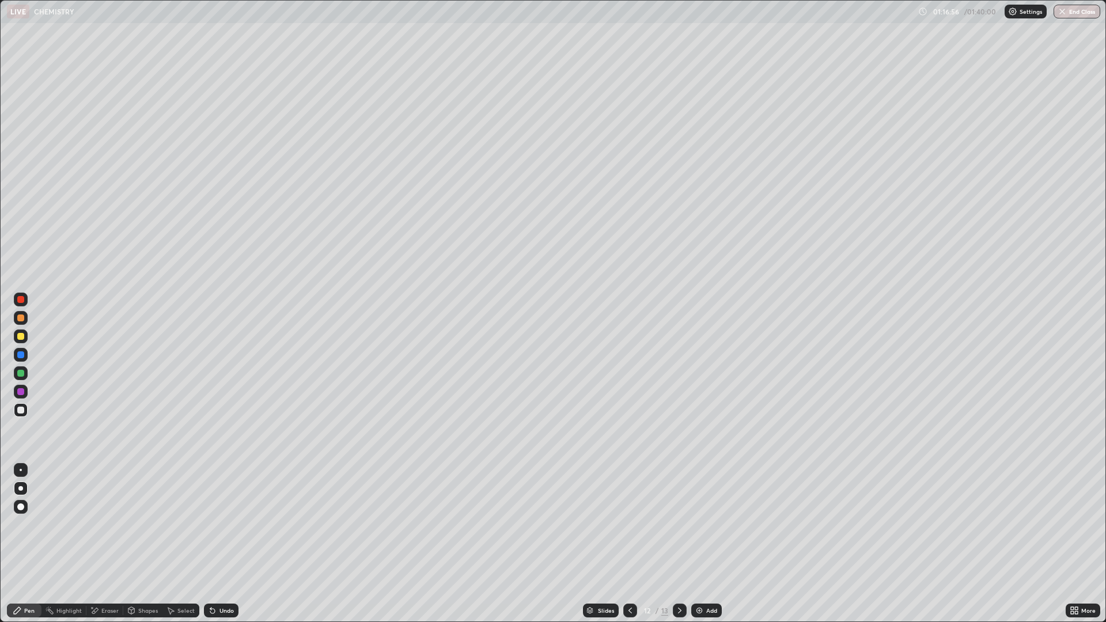
click at [677, 544] on icon at bounding box center [679, 610] width 9 height 9
click at [711, 544] on div "Add" at bounding box center [711, 611] width 11 height 6
click at [21, 337] on div at bounding box center [20, 336] width 7 height 7
click at [226, 544] on div "Undo" at bounding box center [227, 611] width 14 height 6
click at [227, 544] on div "Undo" at bounding box center [227, 611] width 14 height 6
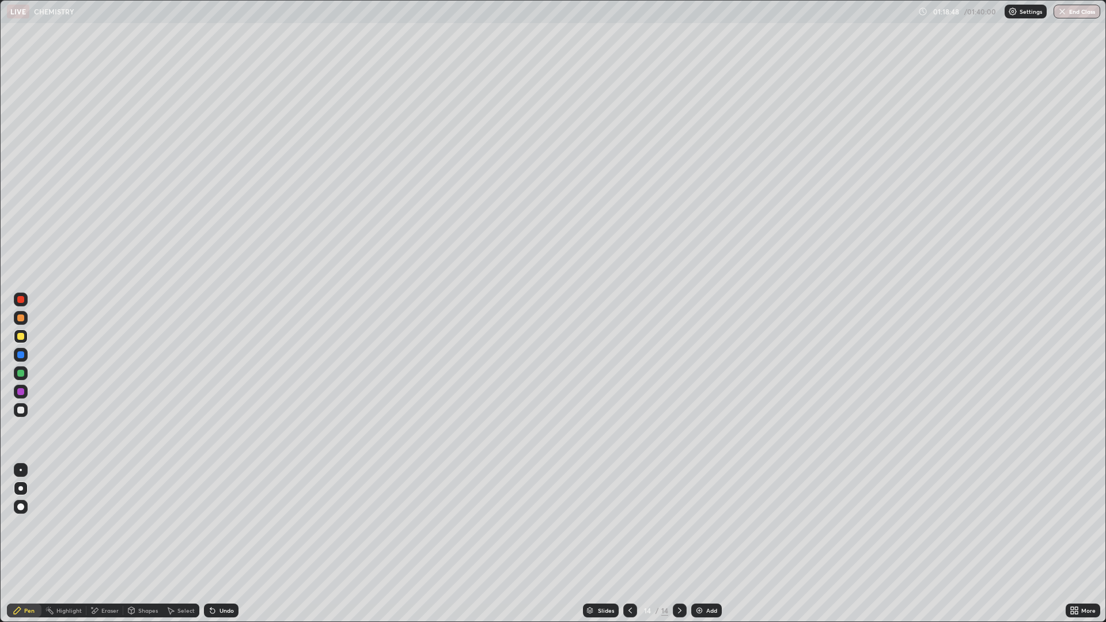
click at [225, 544] on div "Undo" at bounding box center [227, 611] width 14 height 6
click at [221, 544] on div "Undo" at bounding box center [227, 611] width 14 height 6
click at [223, 544] on div "Undo" at bounding box center [227, 611] width 14 height 6
click at [20, 353] on div at bounding box center [20, 355] width 7 height 7
click at [22, 305] on div at bounding box center [21, 300] width 14 height 14
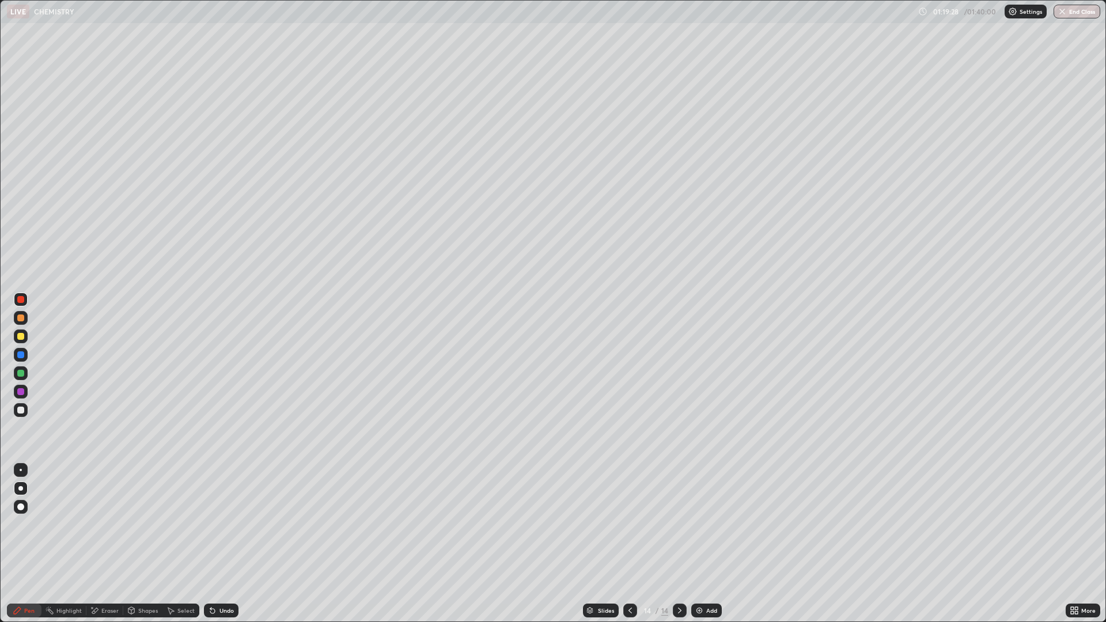
click at [19, 337] on div at bounding box center [20, 336] width 7 height 7
click at [23, 356] on div at bounding box center [20, 355] width 7 height 7
click at [20, 320] on div at bounding box center [20, 318] width 7 height 7
click at [228, 544] on div "Undo" at bounding box center [227, 611] width 14 height 6
click at [22, 356] on div at bounding box center [20, 355] width 7 height 7
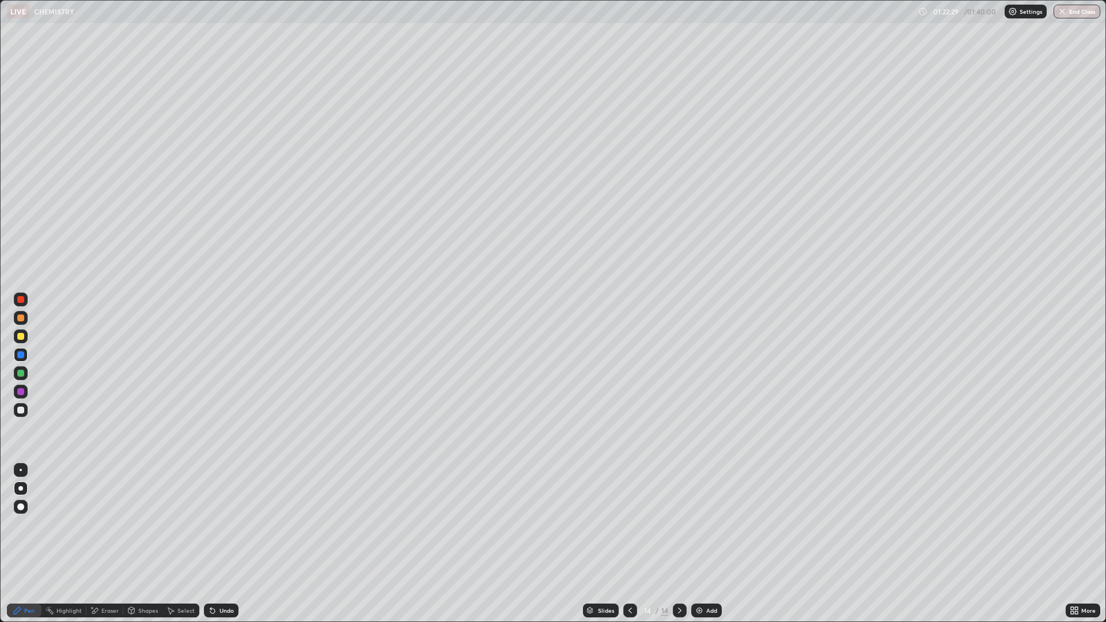
click at [19, 338] on div at bounding box center [20, 336] width 7 height 7
click at [16, 355] on div at bounding box center [21, 355] width 14 height 14
click at [21, 373] on div at bounding box center [20, 373] width 7 height 7
click at [220, 544] on div "Undo" at bounding box center [227, 611] width 14 height 6
click at [706, 544] on div "Add" at bounding box center [711, 611] width 11 height 6
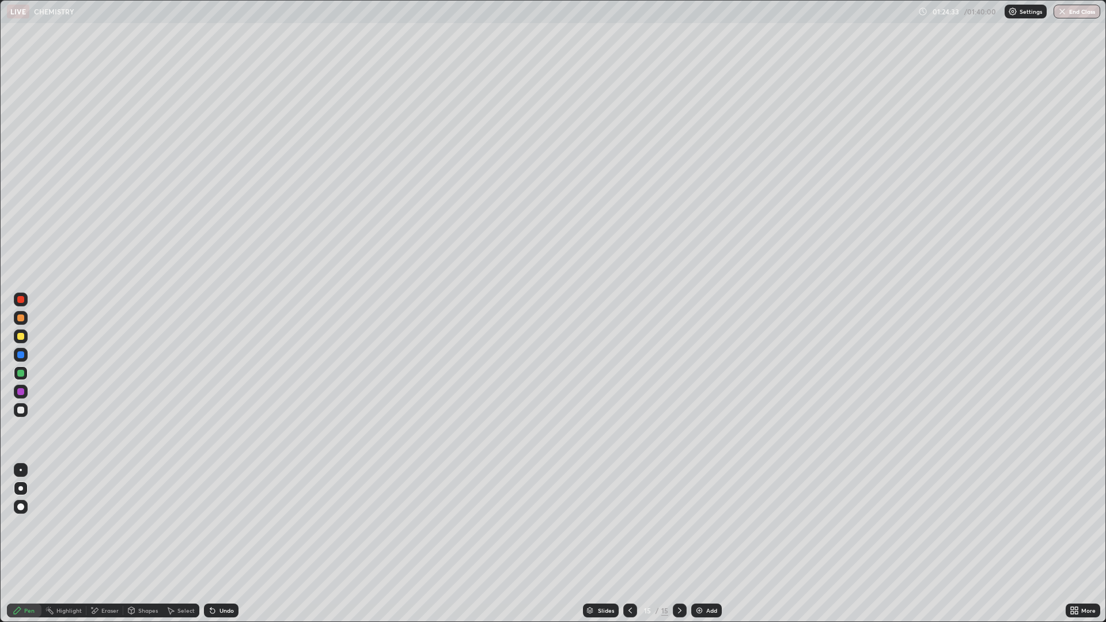
click at [20, 341] on div at bounding box center [21, 337] width 14 height 14
click at [26, 358] on div at bounding box center [21, 355] width 14 height 14
click at [20, 318] on div at bounding box center [20, 318] width 7 height 7
click at [217, 544] on div "Undo" at bounding box center [221, 611] width 35 height 14
click at [21, 334] on div at bounding box center [20, 336] width 7 height 7
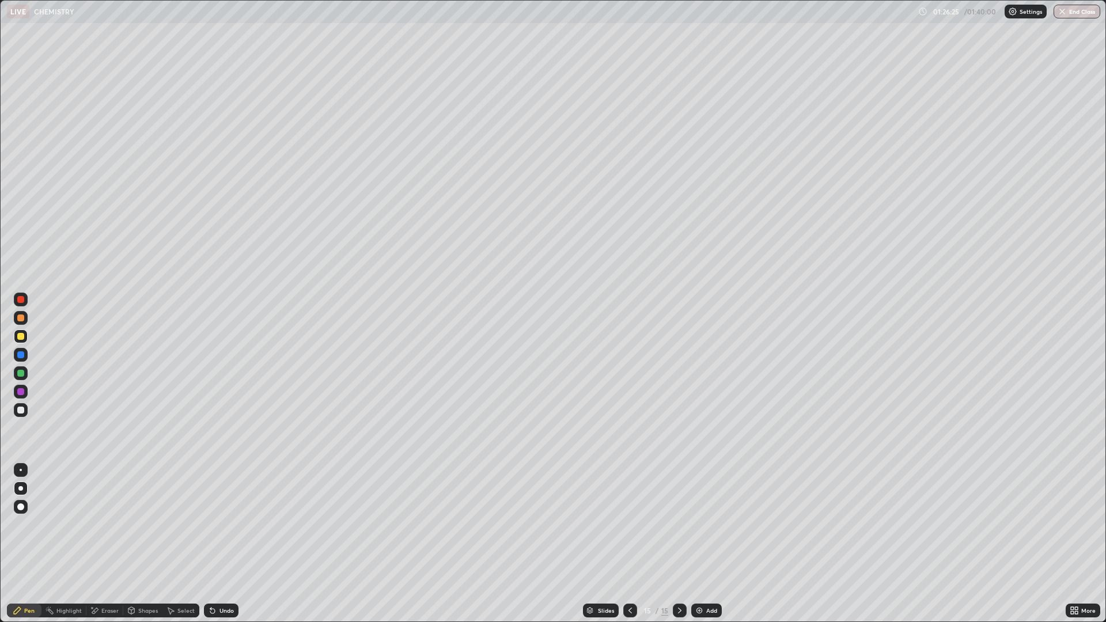
click at [19, 298] on div at bounding box center [20, 299] width 7 height 7
click at [20, 410] on div at bounding box center [20, 410] width 7 height 7
click at [108, 544] on div "Eraser" at bounding box center [109, 611] width 17 height 6
click at [29, 544] on div "Pen" at bounding box center [29, 611] width 10 height 6
click at [705, 544] on div "Add" at bounding box center [707, 611] width 31 height 14
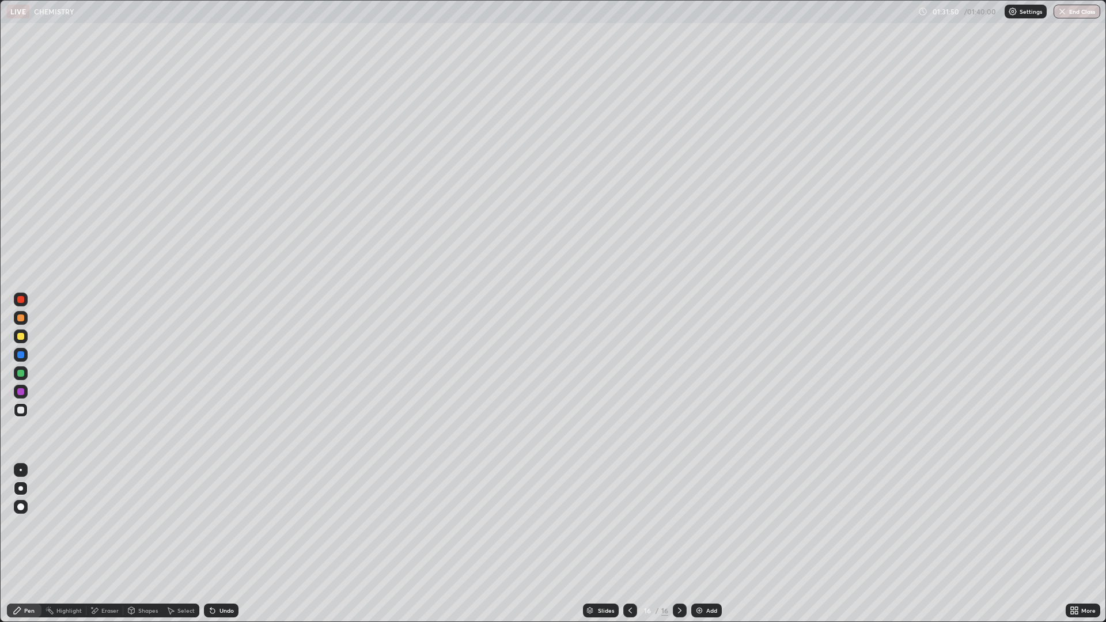
click at [21, 335] on div at bounding box center [20, 336] width 7 height 7
click at [20, 353] on div at bounding box center [20, 355] width 7 height 7
click at [22, 339] on div at bounding box center [20, 336] width 7 height 7
click at [20, 375] on div at bounding box center [20, 373] width 7 height 7
click at [22, 357] on div at bounding box center [20, 355] width 7 height 7
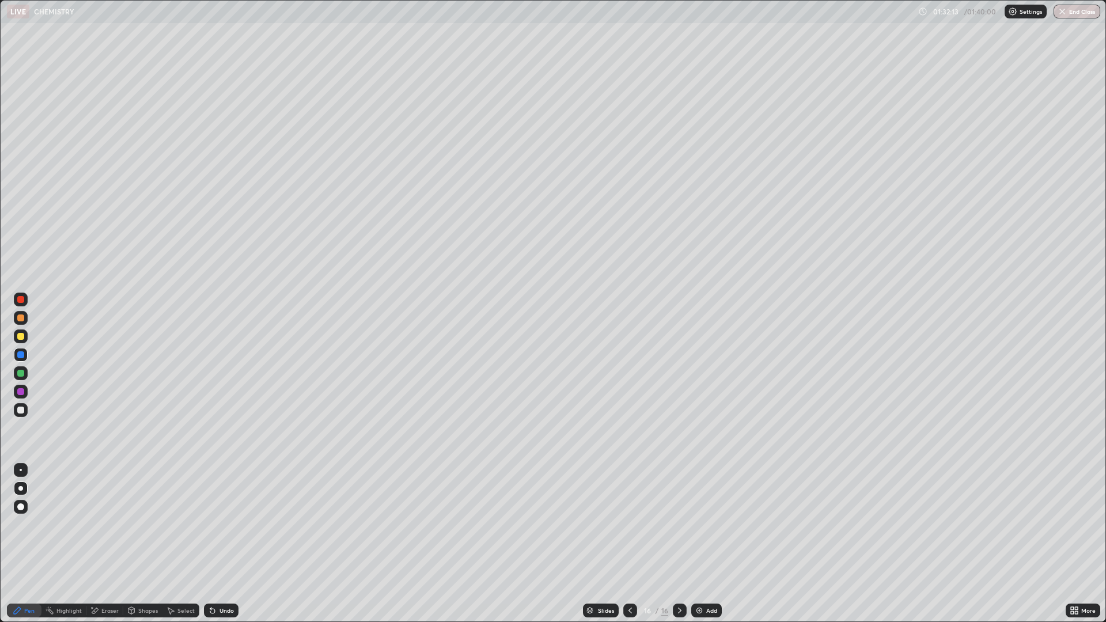
click at [222, 544] on div "Undo" at bounding box center [221, 611] width 35 height 14
click at [21, 375] on div at bounding box center [20, 373] width 7 height 7
click at [22, 356] on div at bounding box center [20, 355] width 7 height 7
click at [20, 318] on div at bounding box center [20, 318] width 7 height 7
click at [220, 544] on div "Undo" at bounding box center [227, 611] width 14 height 6
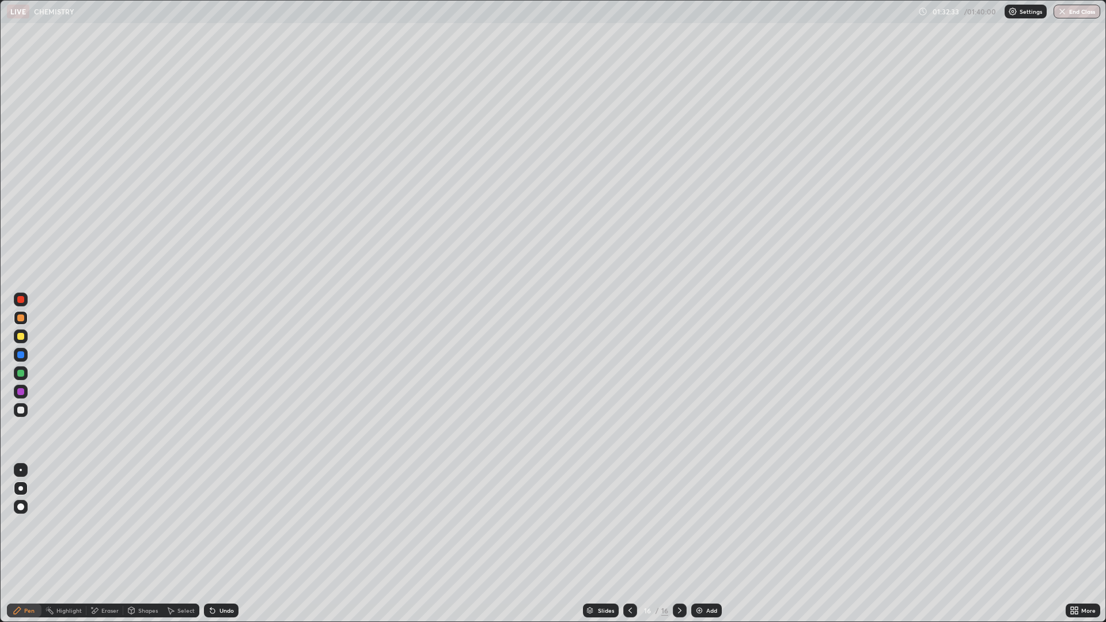
click at [222, 544] on div "Undo" at bounding box center [227, 611] width 14 height 6
click at [225, 544] on div "Undo" at bounding box center [227, 611] width 14 height 6
click at [226, 544] on div "Undo" at bounding box center [227, 611] width 14 height 6
click at [21, 337] on div at bounding box center [20, 336] width 7 height 7
click at [20, 356] on div at bounding box center [20, 355] width 7 height 7
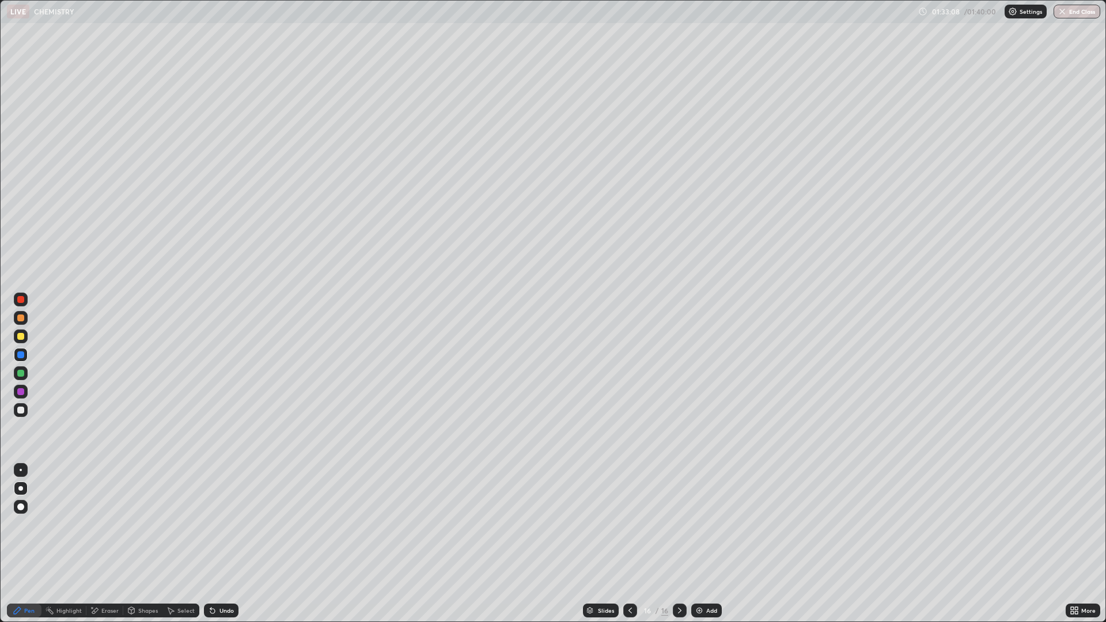
click at [18, 375] on div at bounding box center [20, 373] width 7 height 7
click at [20, 393] on div at bounding box center [20, 391] width 7 height 7
click at [221, 544] on div "Undo" at bounding box center [227, 611] width 14 height 6
click at [224, 544] on div "Undo" at bounding box center [221, 611] width 35 height 14
click at [222, 544] on div "Undo" at bounding box center [227, 611] width 14 height 6
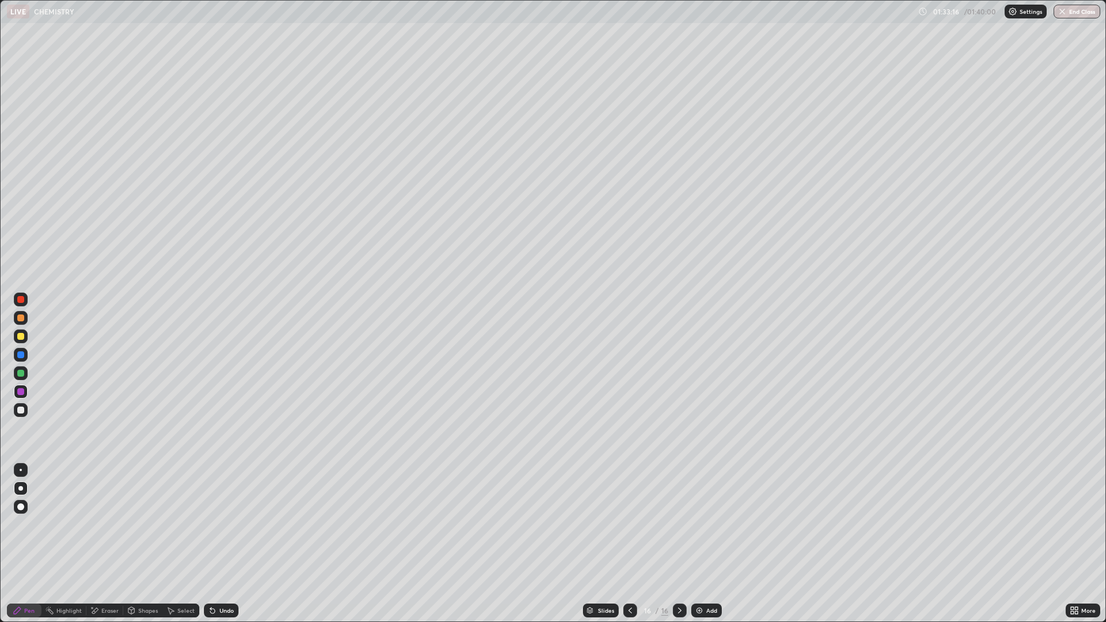
click at [220, 544] on div "Undo" at bounding box center [227, 611] width 14 height 6
click at [224, 544] on div "Undo" at bounding box center [227, 611] width 14 height 6
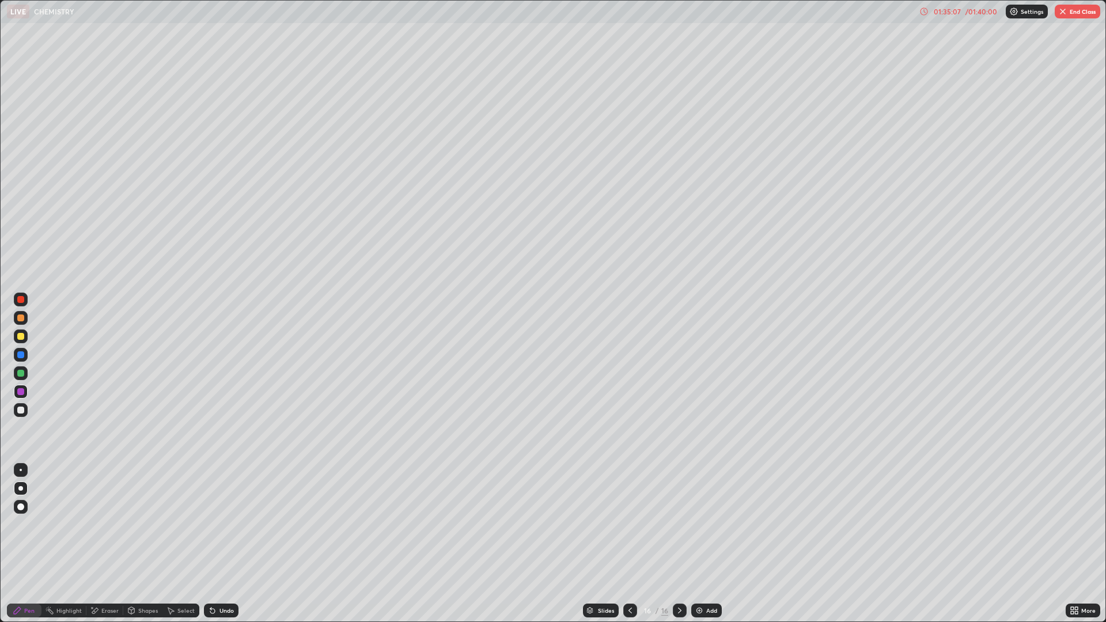
click at [23, 409] on div at bounding box center [20, 410] width 7 height 7
click at [109, 544] on div "Eraser" at bounding box center [104, 611] width 37 height 14
click at [22, 544] on div "Pen" at bounding box center [24, 611] width 35 height 14
click at [22, 337] on div at bounding box center [20, 336] width 7 height 7
click at [704, 544] on div "Add" at bounding box center [707, 611] width 31 height 14
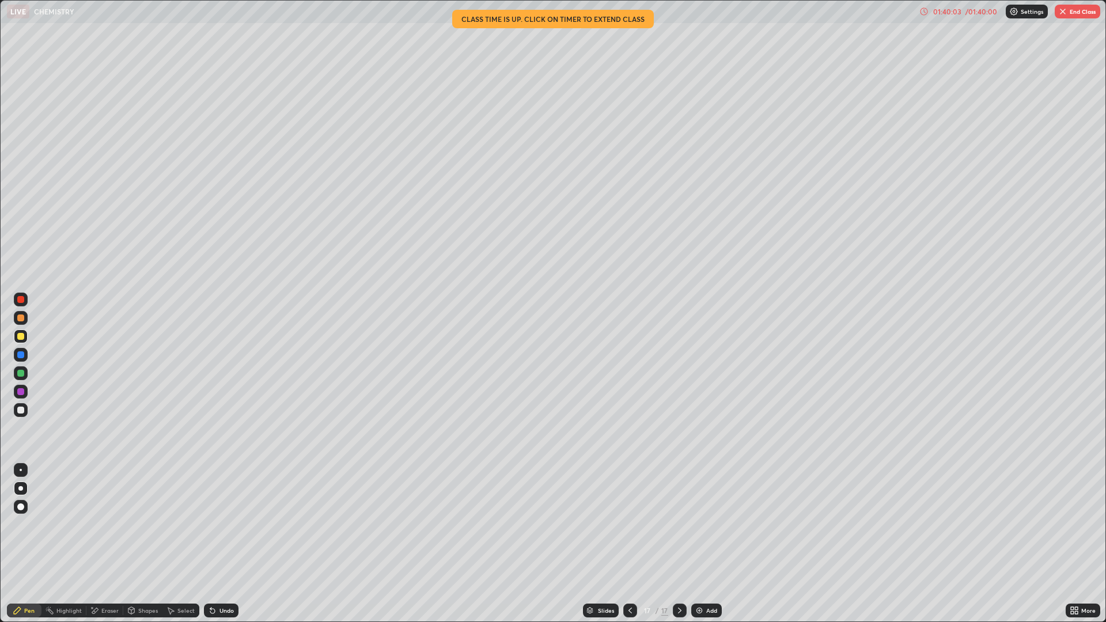
click at [21, 357] on div at bounding box center [20, 355] width 7 height 7
click at [1081, 13] on button "End Class" at bounding box center [1078, 12] width 46 height 14
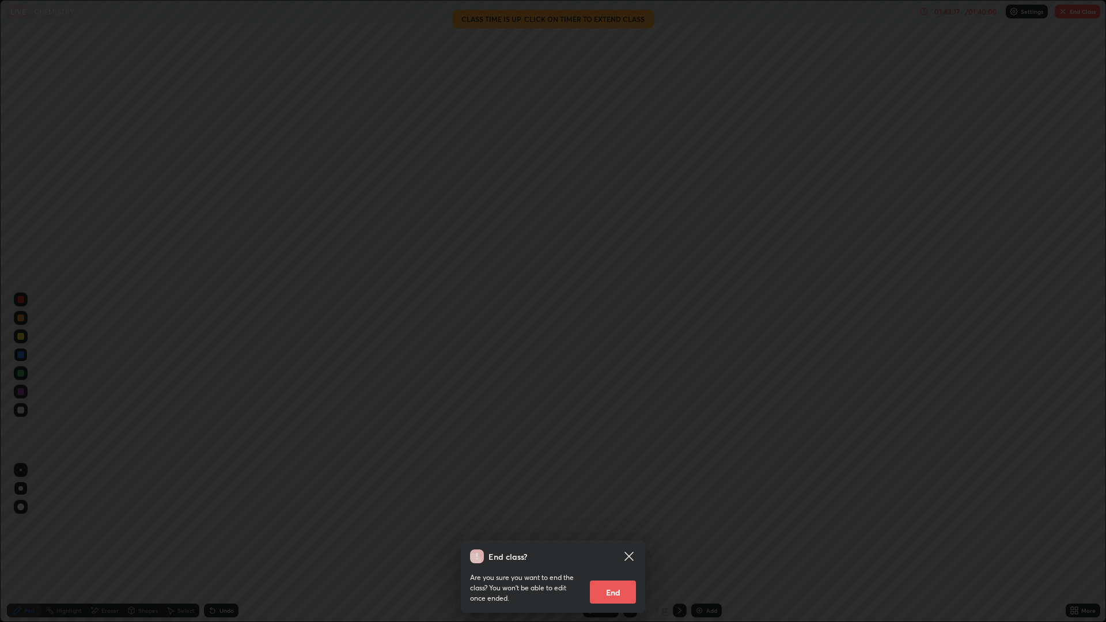
click at [621, 544] on button "End" at bounding box center [613, 592] width 46 height 23
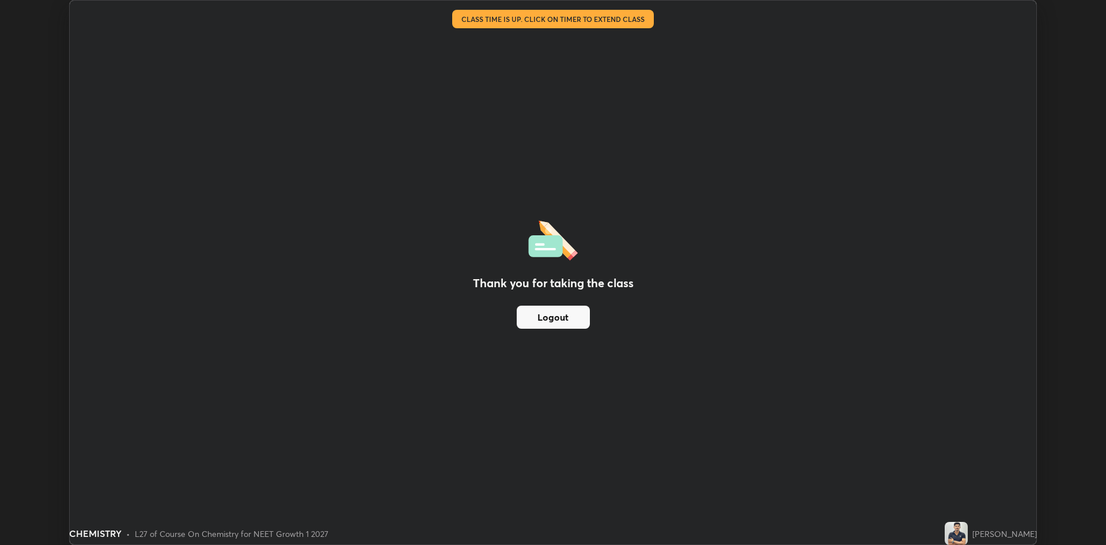
scroll to position [57081, 56519]
